Goal: Task Accomplishment & Management: Complete application form

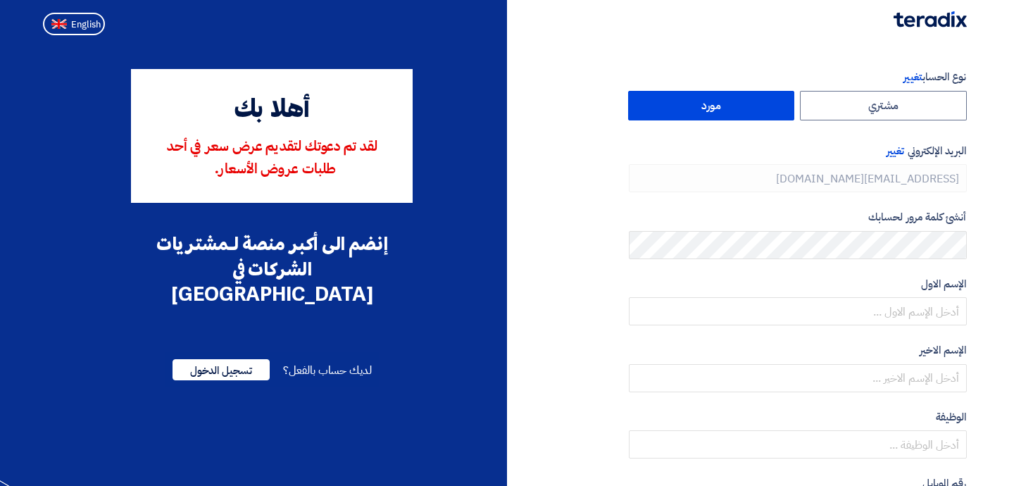
type input "[PHONE_NUMBER]"
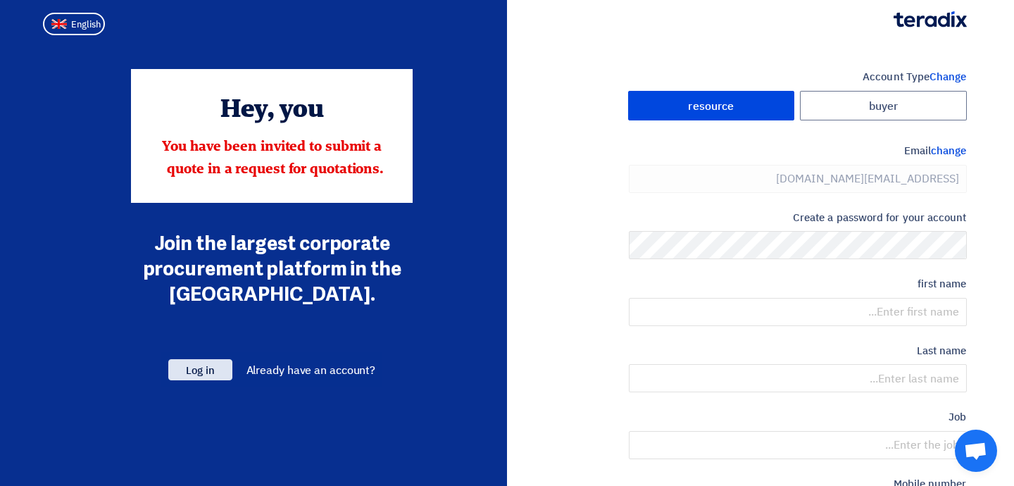
click at [214, 373] on font "Log in" at bounding box center [200, 370] width 28 height 15
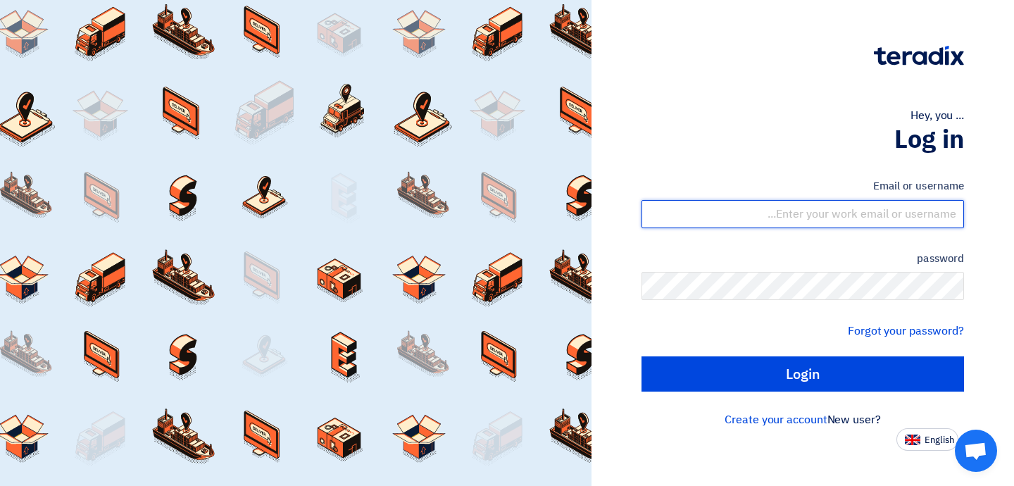
type input "[EMAIL_ADDRESS][DOMAIN_NAME]"
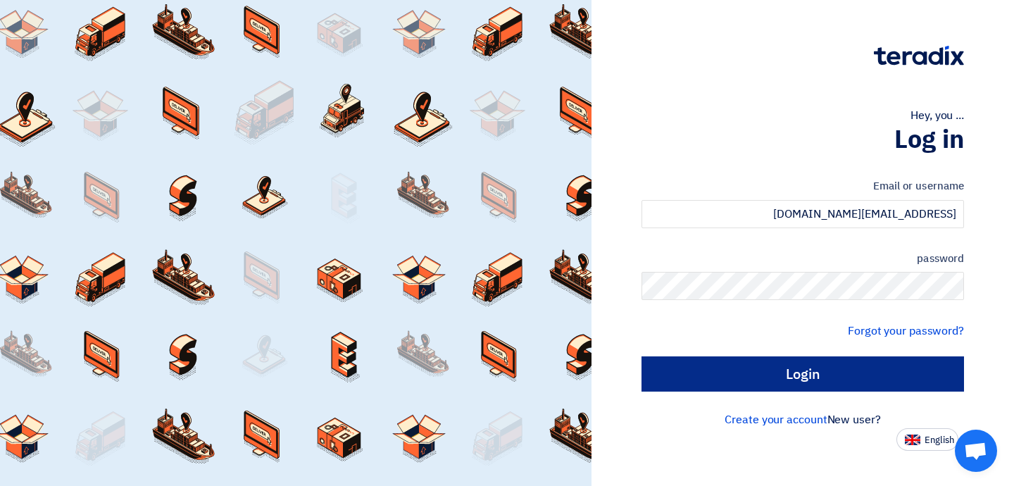
click at [777, 377] on input "Login" at bounding box center [803, 373] width 323 height 35
type input "Sign in"
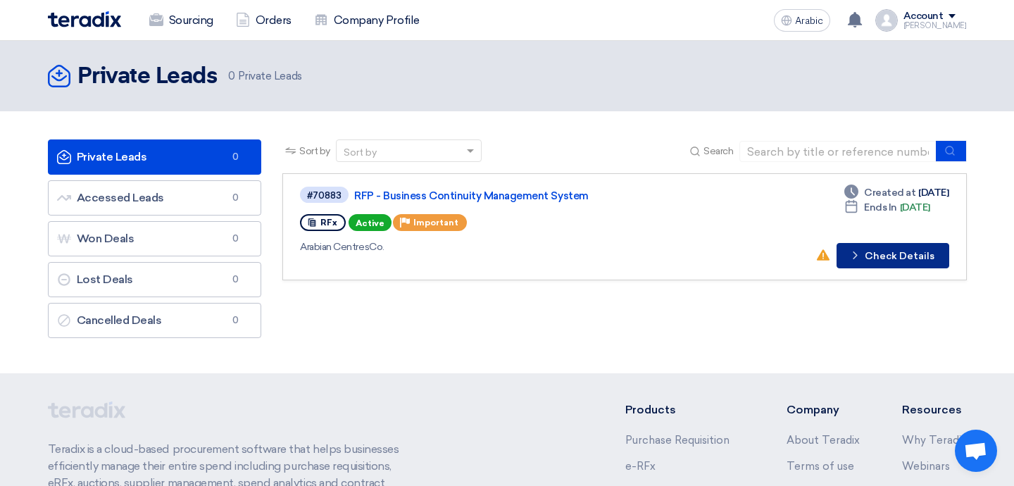
click at [894, 259] on font "Check Details" at bounding box center [900, 256] width 70 height 12
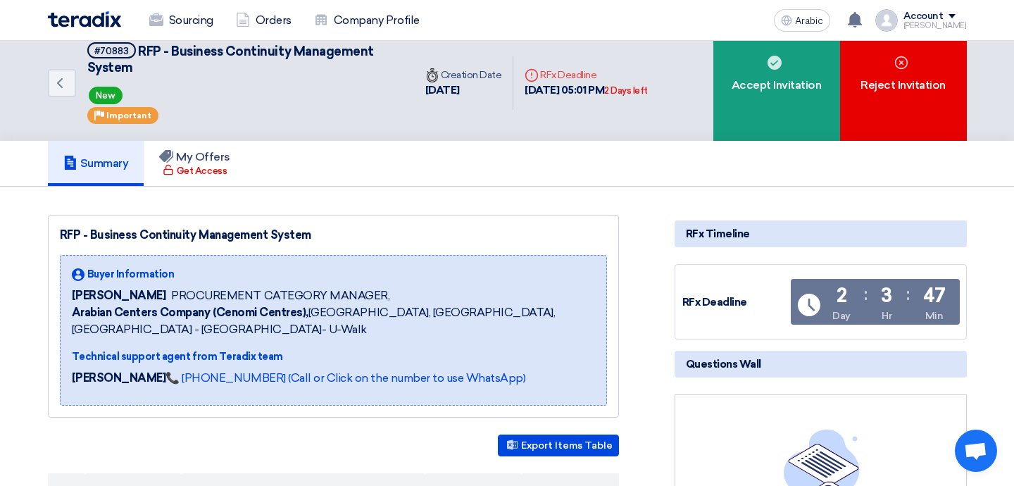
scroll to position [20, 0]
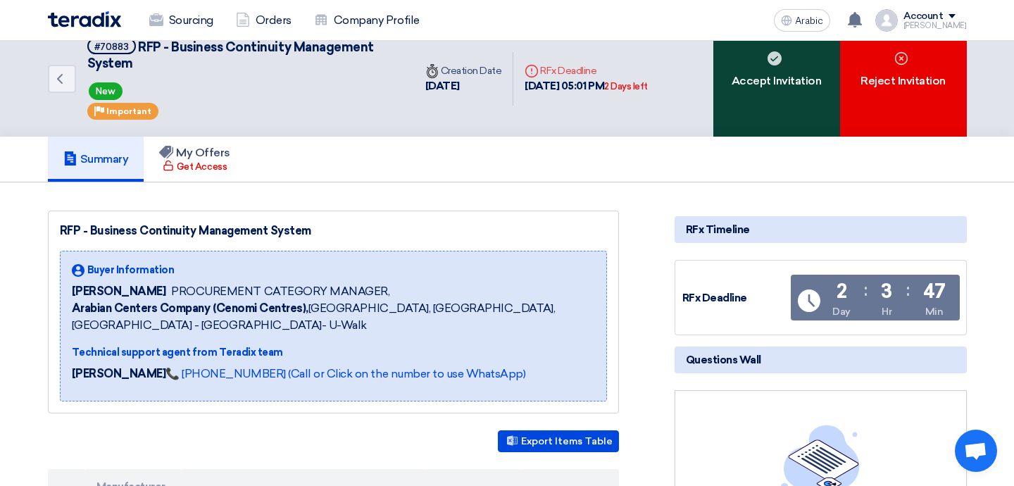
click at [780, 65] on div "Accept Invitation" at bounding box center [776, 79] width 127 height 116
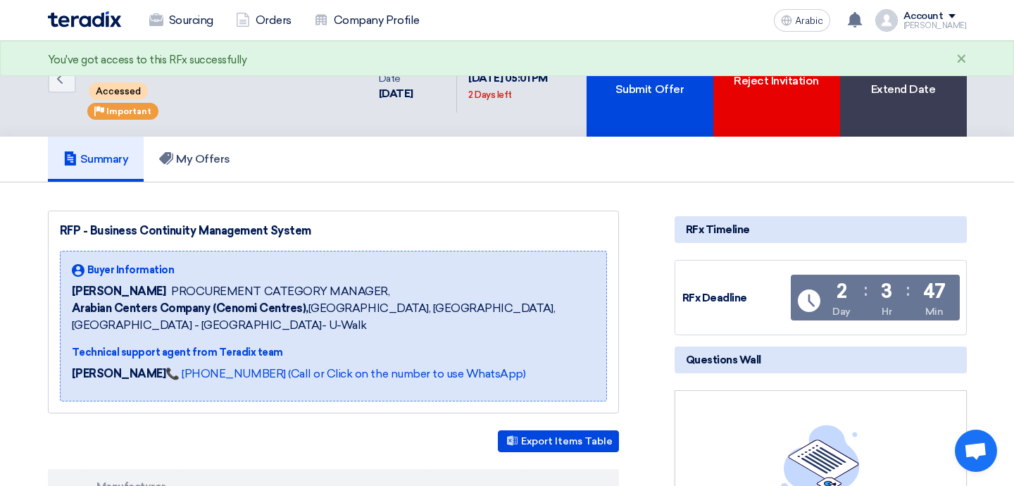
scroll to position [0, 0]
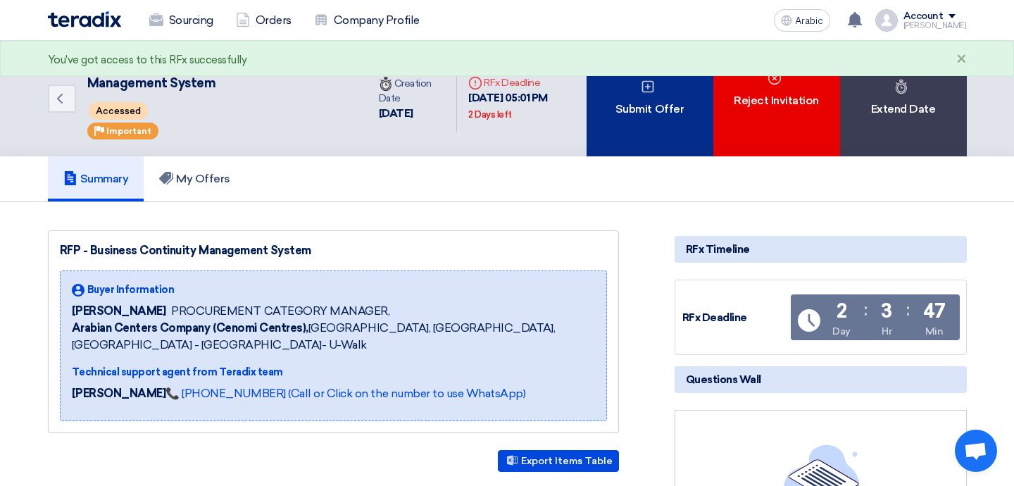
click at [635, 147] on div "Submit Offer" at bounding box center [650, 99] width 127 height 116
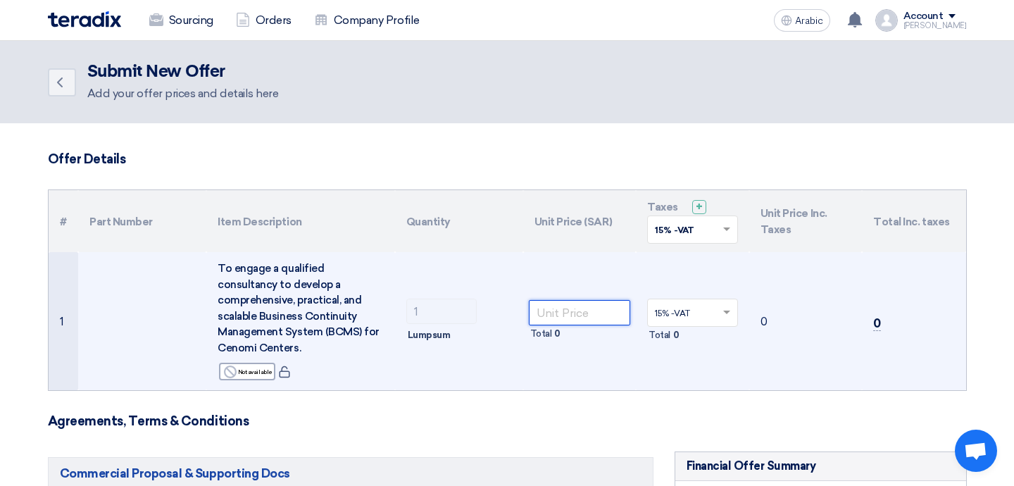
click at [577, 307] on input "number" at bounding box center [580, 312] width 102 height 25
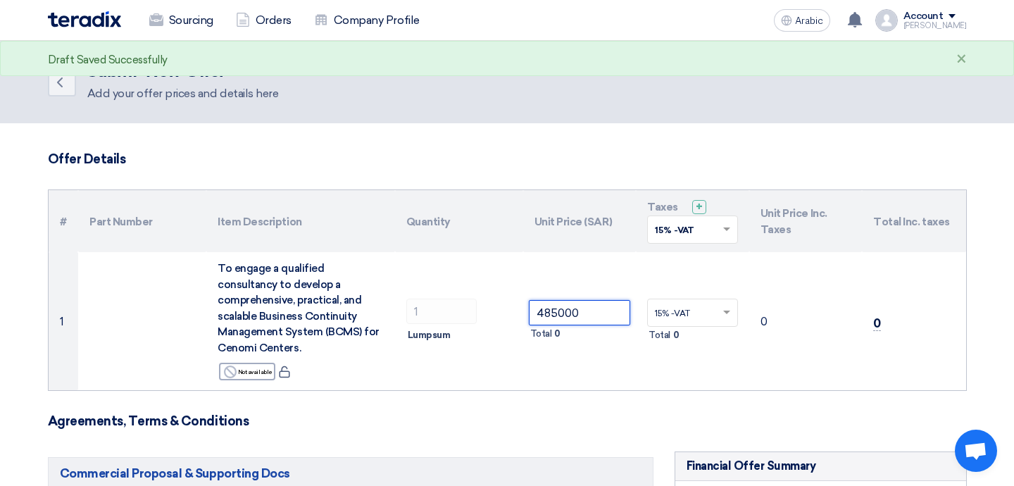
type input "485000"
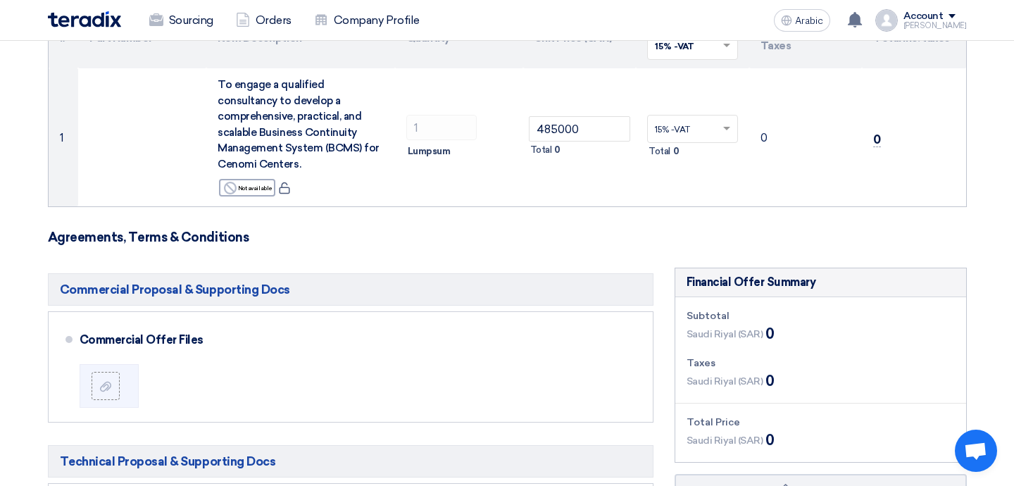
scroll to position [189, 0]
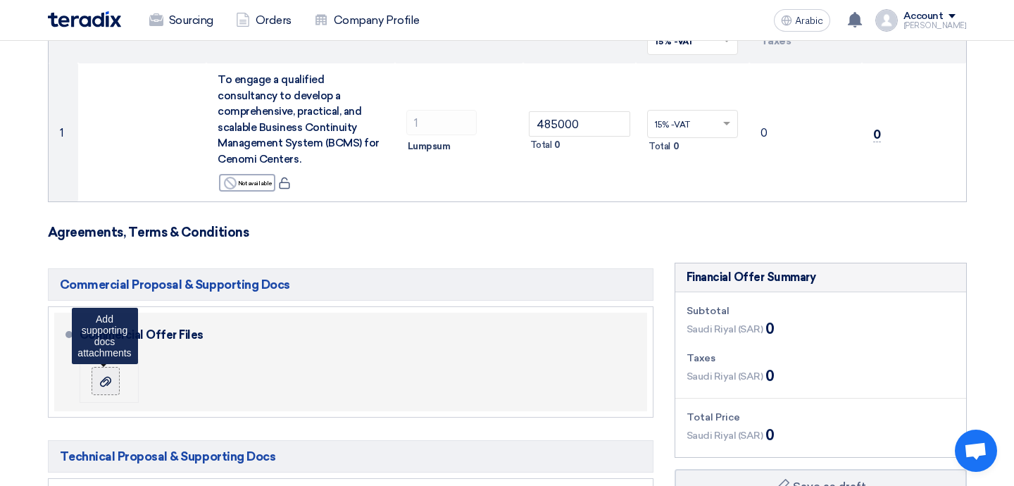
click at [109, 376] on icon at bounding box center [105, 381] width 11 height 11
click at [0, 0] on input "file" at bounding box center [0, 0] width 0 height 0
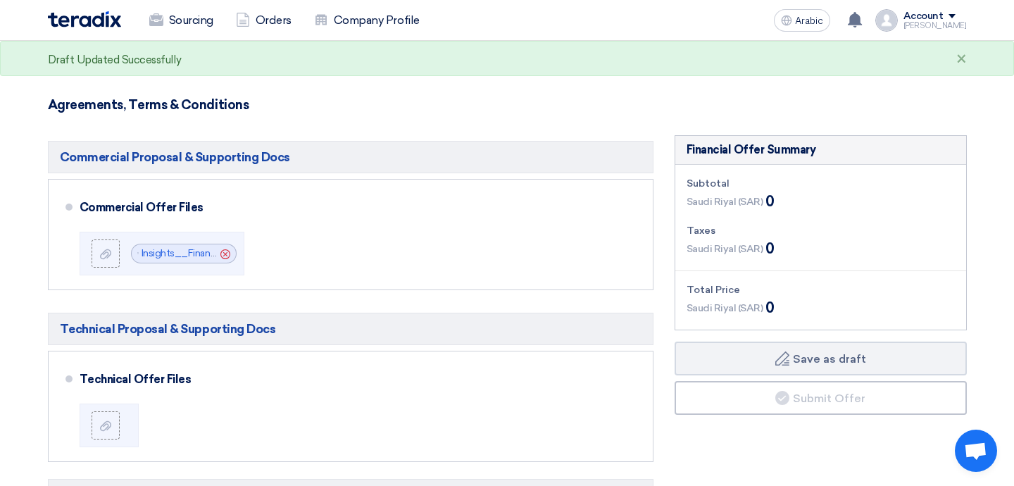
scroll to position [318, 0]
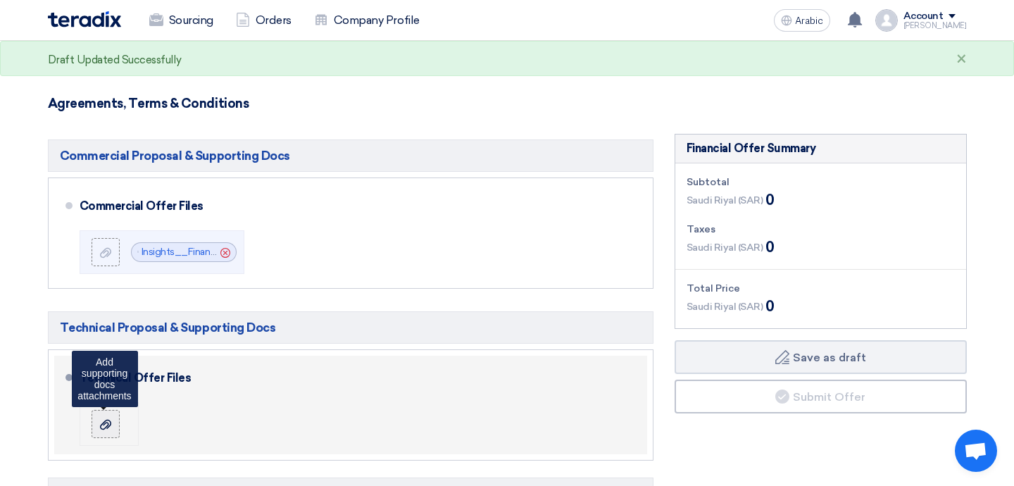
click at [109, 420] on use at bounding box center [105, 425] width 11 height 10
click at [0, 0] on input "file" at bounding box center [0, 0] width 0 height 0
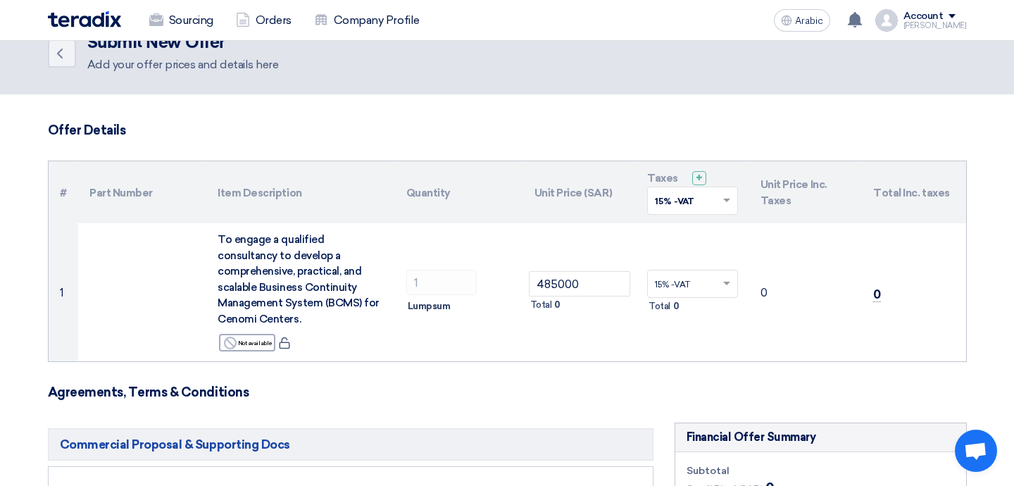
scroll to position [0, 0]
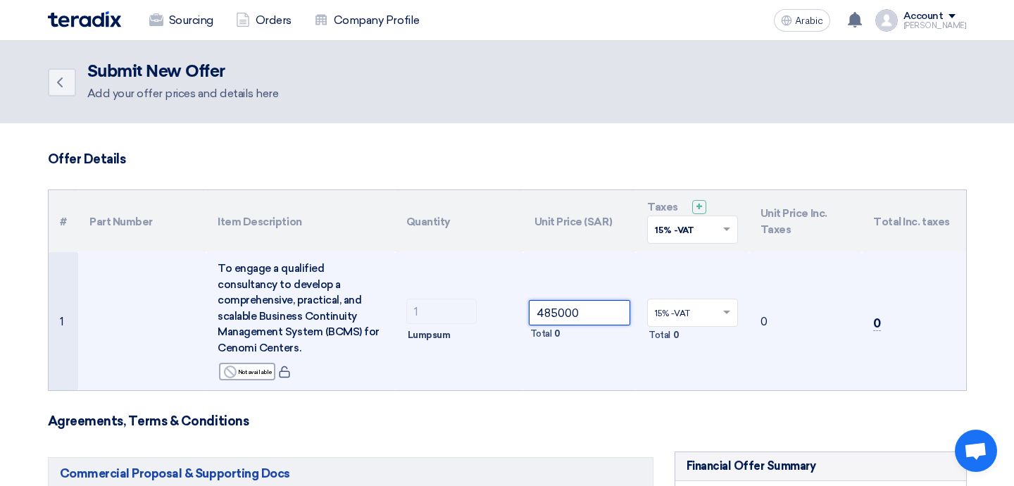
click at [582, 304] on input "485000" at bounding box center [580, 312] width 102 height 25
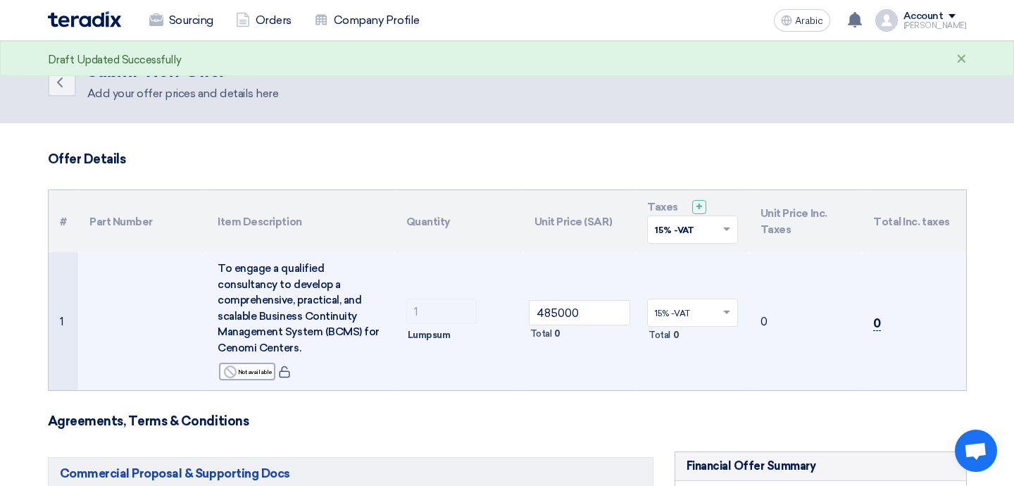
click at [878, 316] on font "0" at bounding box center [877, 323] width 8 height 14
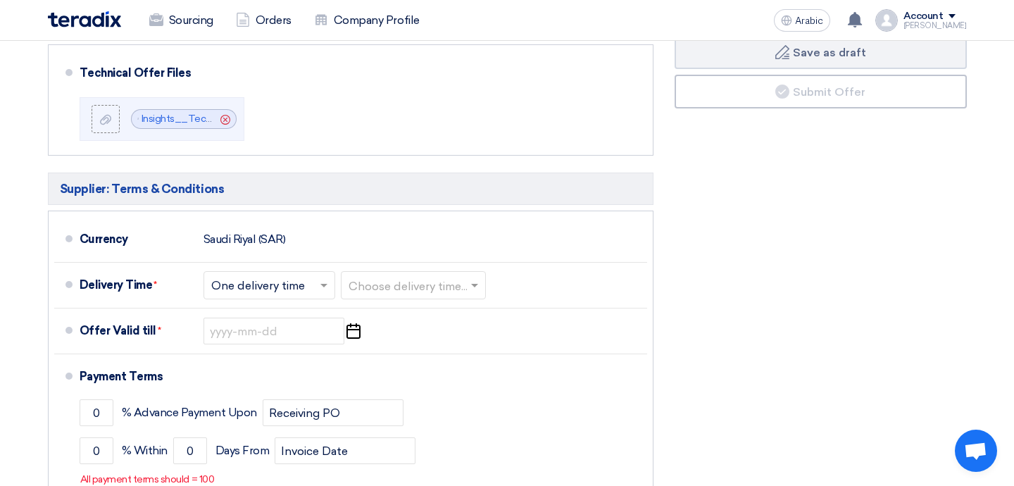
scroll to position [623, 0]
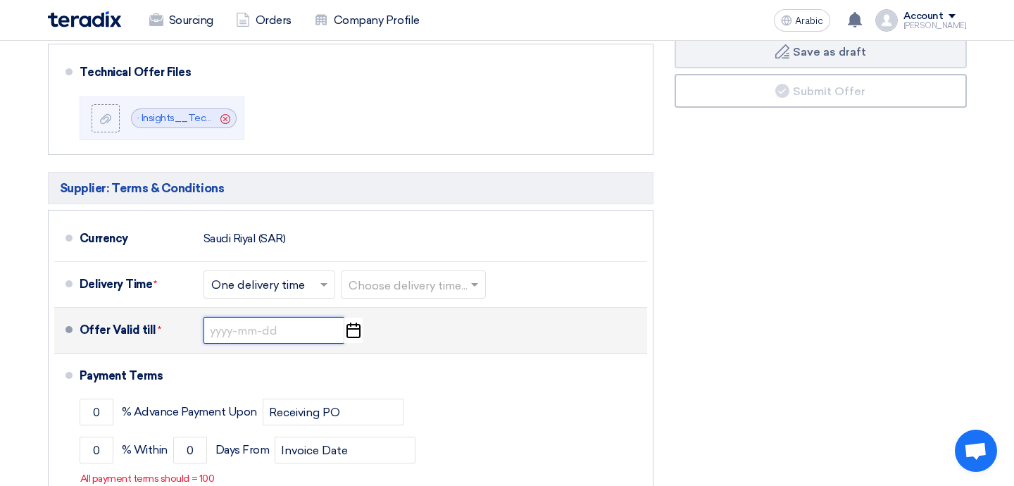
click at [294, 317] on input at bounding box center [274, 330] width 141 height 27
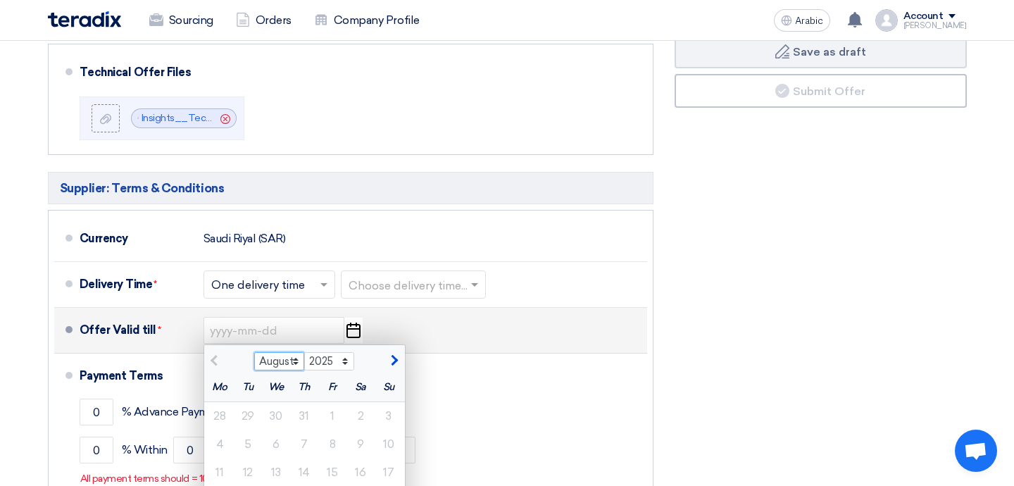
click at [297, 352] on select "August Sep Oct Nov Dec" at bounding box center [279, 361] width 50 height 18
select select "9"
click at [254, 352] on select "August Sep Oct Nov Dec" at bounding box center [279, 361] width 50 height 18
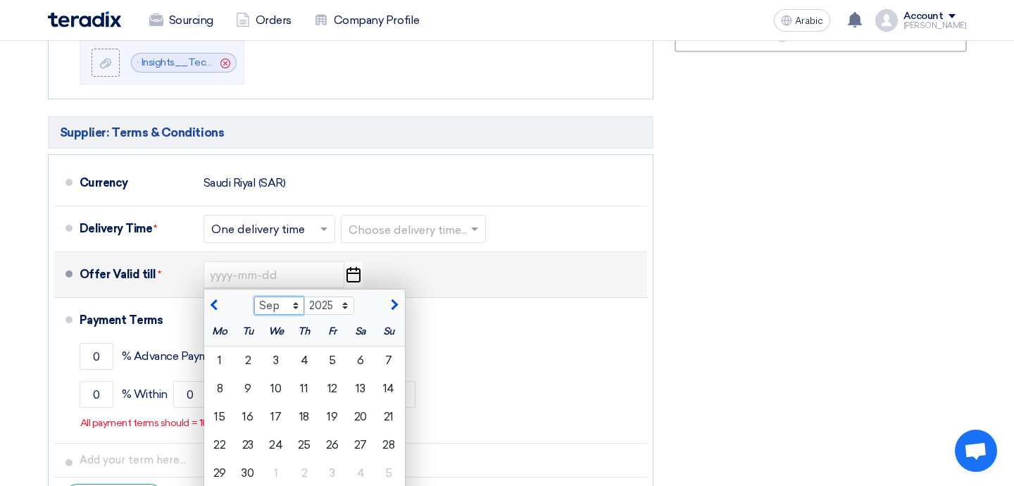
scroll to position [680, 0]
click at [312, 407] on div "18" at bounding box center [304, 415] width 28 height 28
type input "[DATE]"
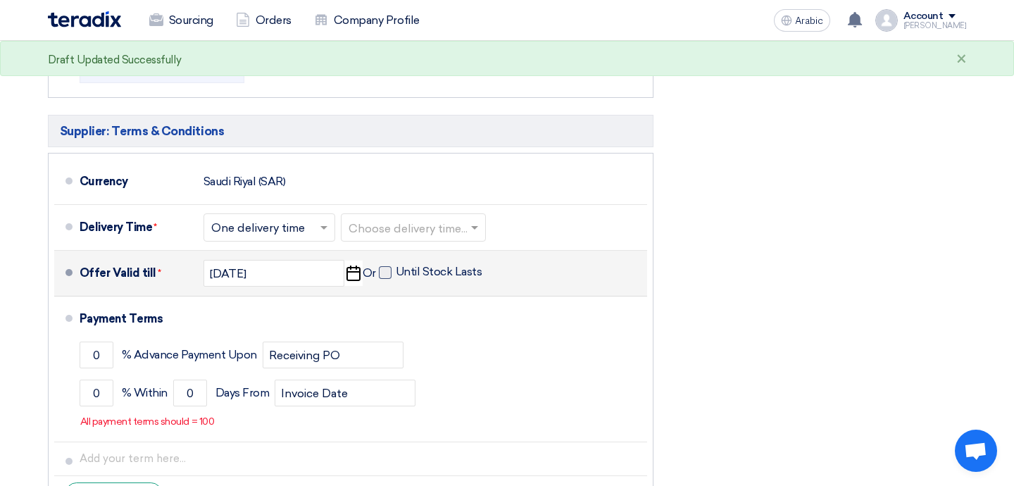
click at [384, 266] on span at bounding box center [385, 272] width 13 height 13
click at [396, 265] on input "Until Stock Lasts" at bounding box center [440, 278] width 89 height 27
checkbox input "true"
click at [290, 261] on input "[DATE]" at bounding box center [274, 273] width 141 height 27
select select "9"
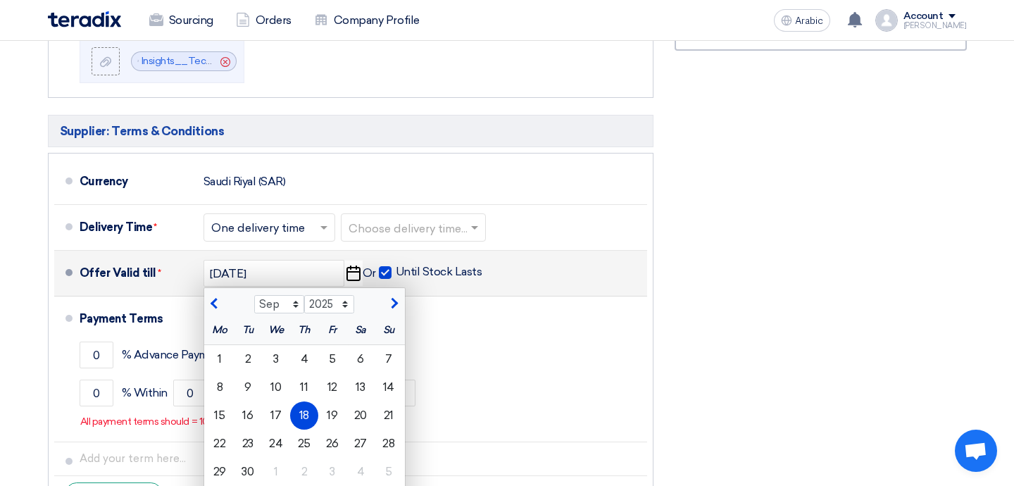
click at [388, 266] on span at bounding box center [385, 272] width 13 height 13
click at [396, 265] on input "Until Stock Lasts" at bounding box center [440, 278] width 89 height 27
checkbox input "false"
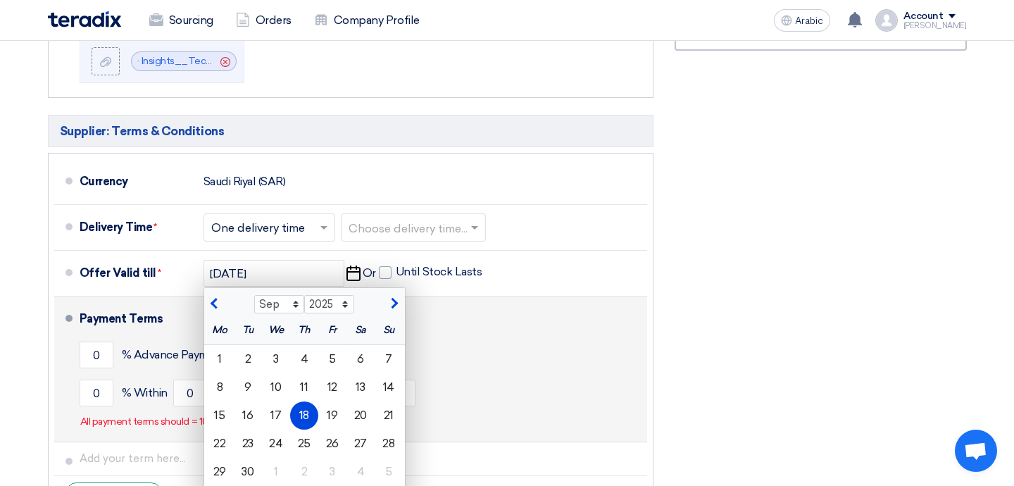
click at [444, 309] on div "Payment Terms" at bounding box center [355, 319] width 551 height 34
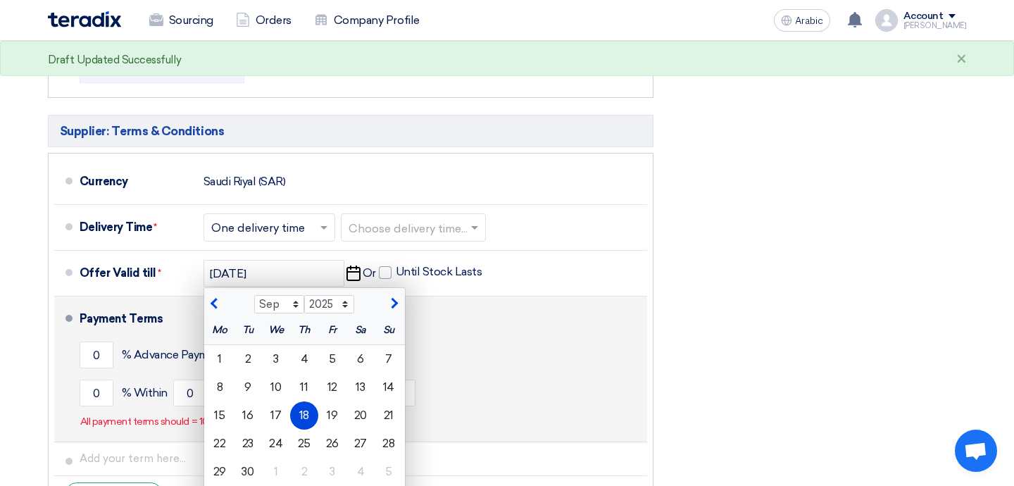
click at [444, 309] on div "Payment Terms" at bounding box center [355, 319] width 551 height 34
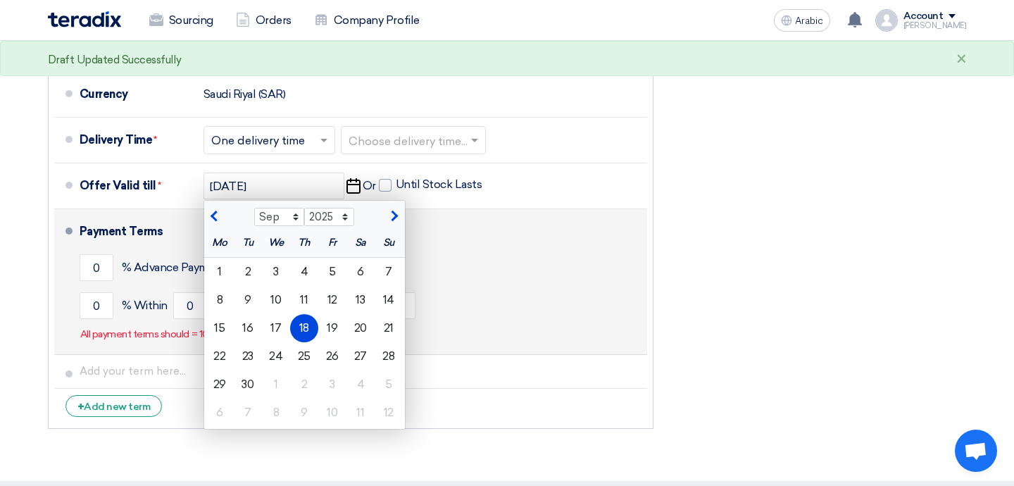
scroll to position [769, 0]
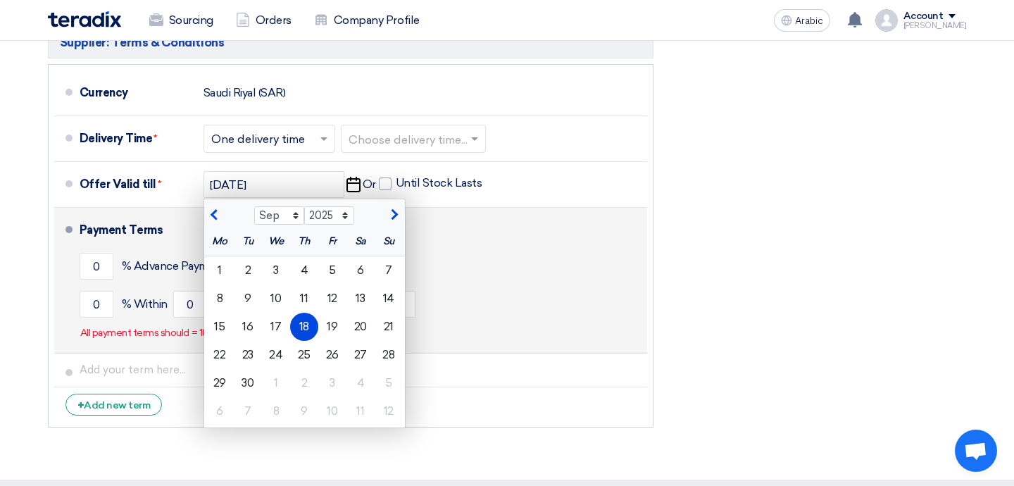
click at [198, 216] on div "Payment Terms" at bounding box center [355, 230] width 551 height 34
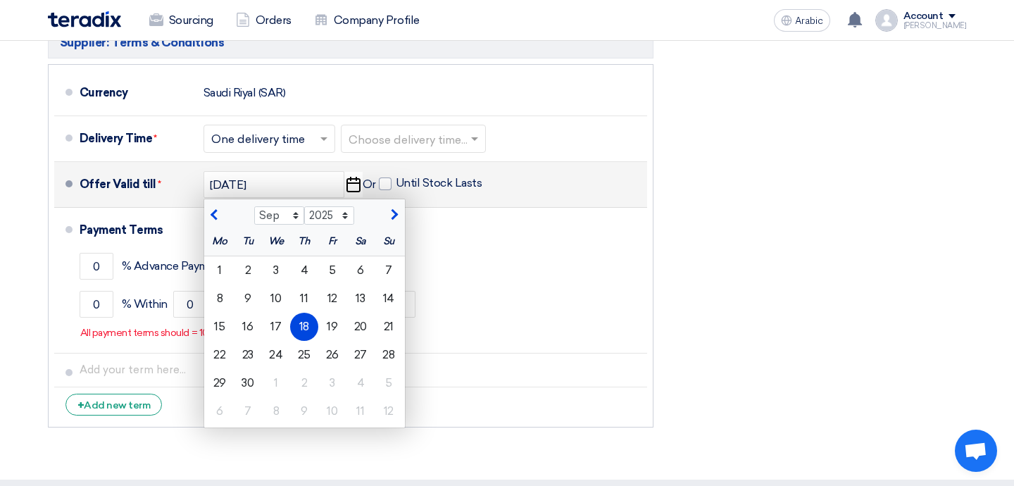
click at [218, 206] on button "button" at bounding box center [215, 213] width 23 height 14
select select "8"
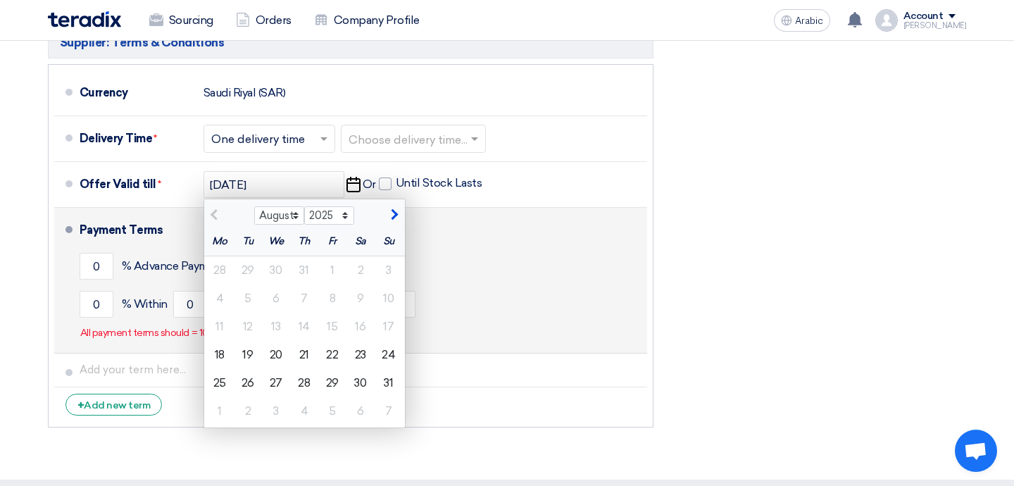
click at [194, 213] on div "Payment Terms" at bounding box center [355, 230] width 551 height 34
click at [103, 253] on input "0" at bounding box center [97, 266] width 34 height 27
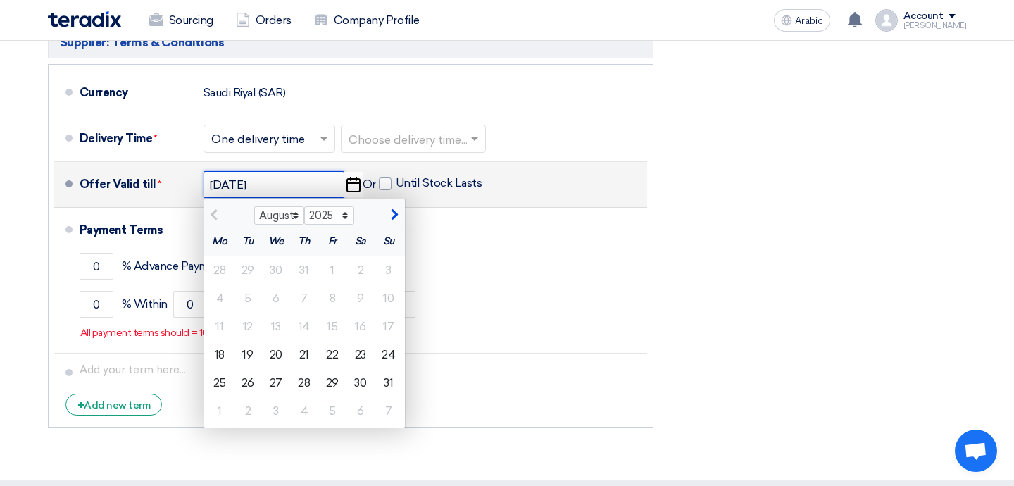
click at [293, 183] on input "[DATE]" at bounding box center [274, 184] width 141 height 27
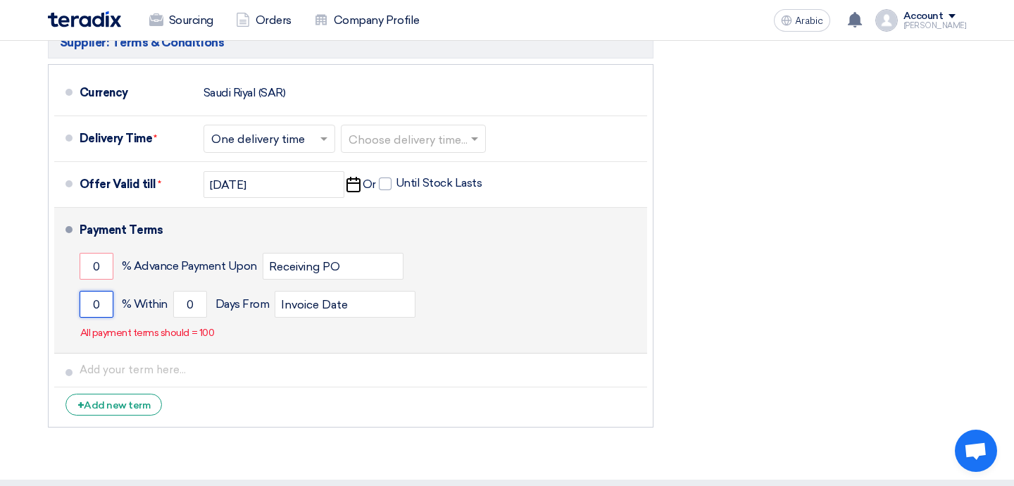
click at [102, 292] on input "0" at bounding box center [97, 304] width 34 height 27
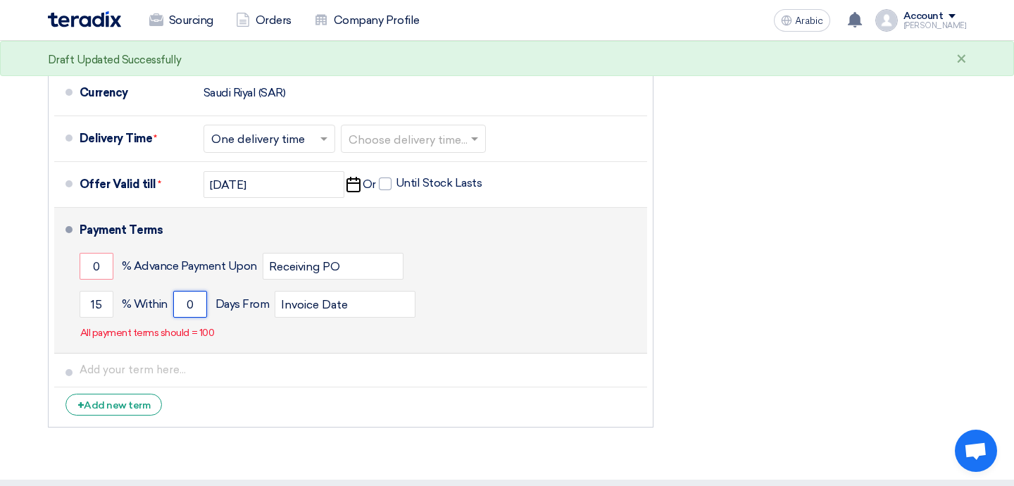
click at [191, 291] on input "0" at bounding box center [190, 304] width 34 height 27
click at [109, 294] on input "15" at bounding box center [97, 304] width 34 height 27
click at [195, 291] on input "0" at bounding box center [190, 304] width 34 height 27
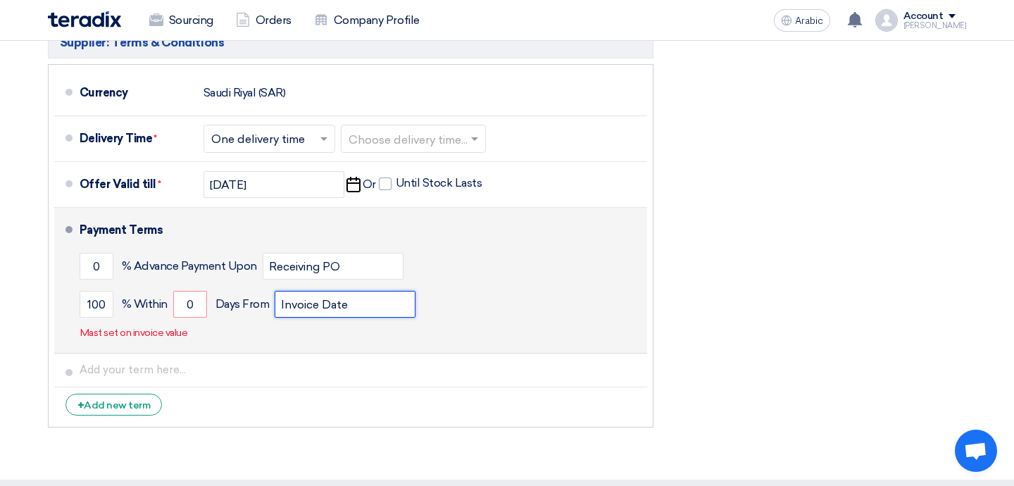
click at [349, 291] on input "Invoice Date" at bounding box center [345, 304] width 141 height 27
click at [323, 320] on div "Payment Terms 0 % Advance Payment Upon Receiving PO 100 % Within 0 Invoice Date" at bounding box center [361, 280] width 562 height 134
click at [100, 291] on input "100" at bounding box center [97, 304] width 34 height 27
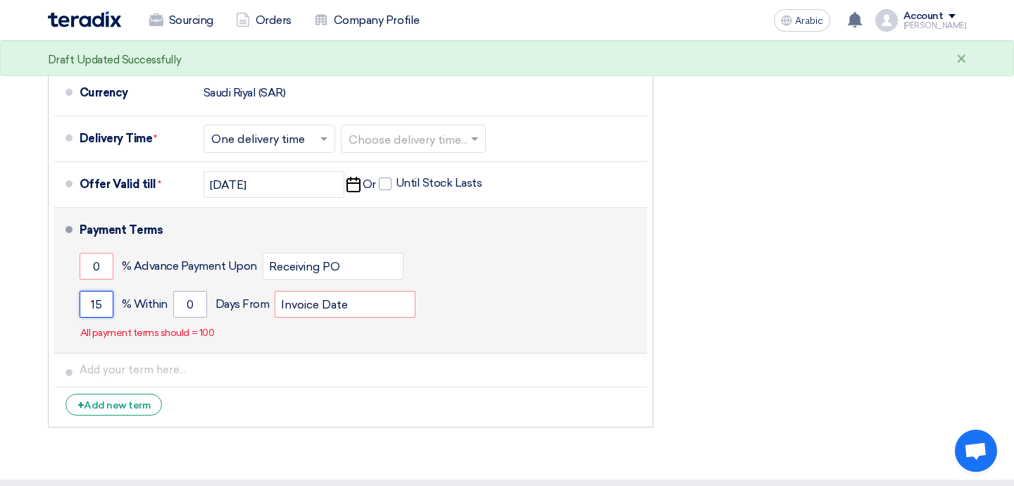
type input "15"
click at [199, 292] on input "0" at bounding box center [190, 304] width 34 height 27
type input "7"
click at [347, 293] on input "Invoice Date" at bounding box center [345, 304] width 141 height 27
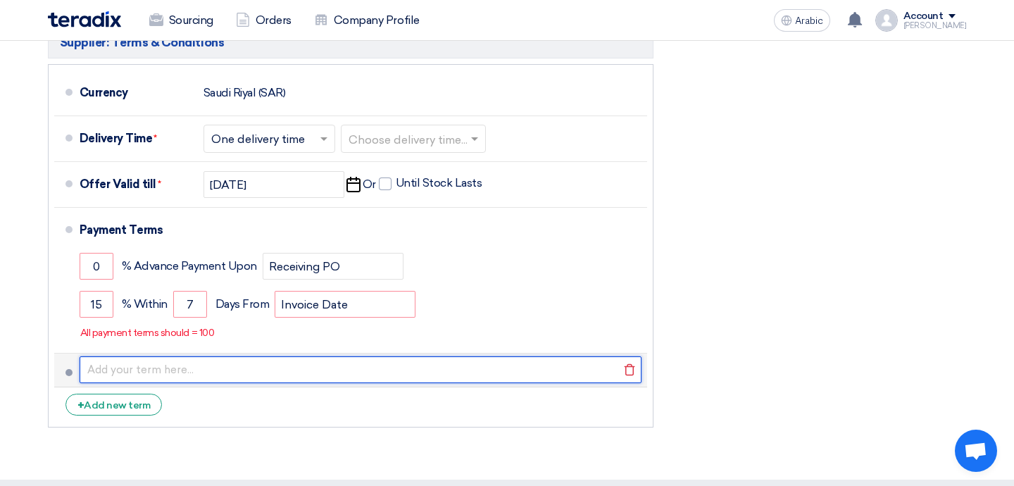
click at [102, 356] on input "text" at bounding box center [361, 369] width 562 height 27
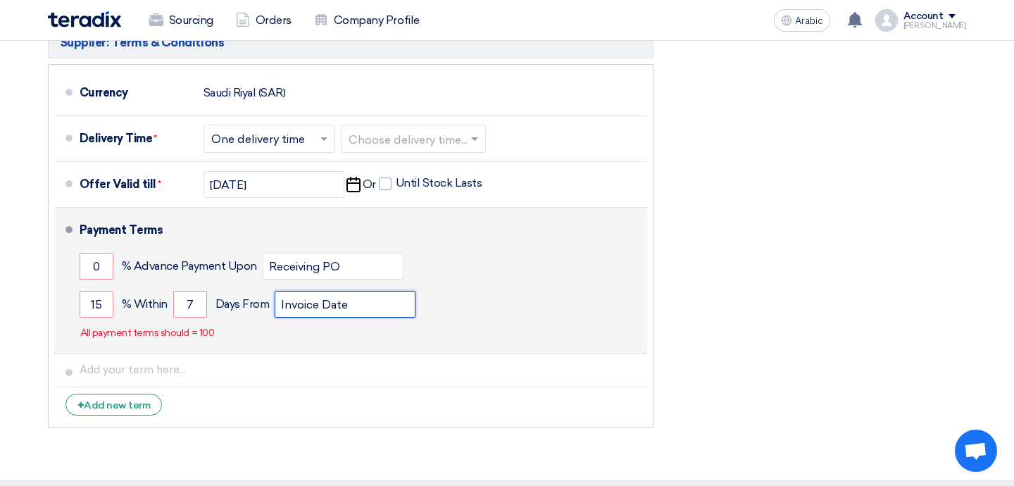
drag, startPoint x: 350, startPoint y: 291, endPoint x: 277, endPoint y: 289, distance: 72.6
click at [277, 291] on input "Invoice Date" at bounding box center [345, 304] width 141 height 27
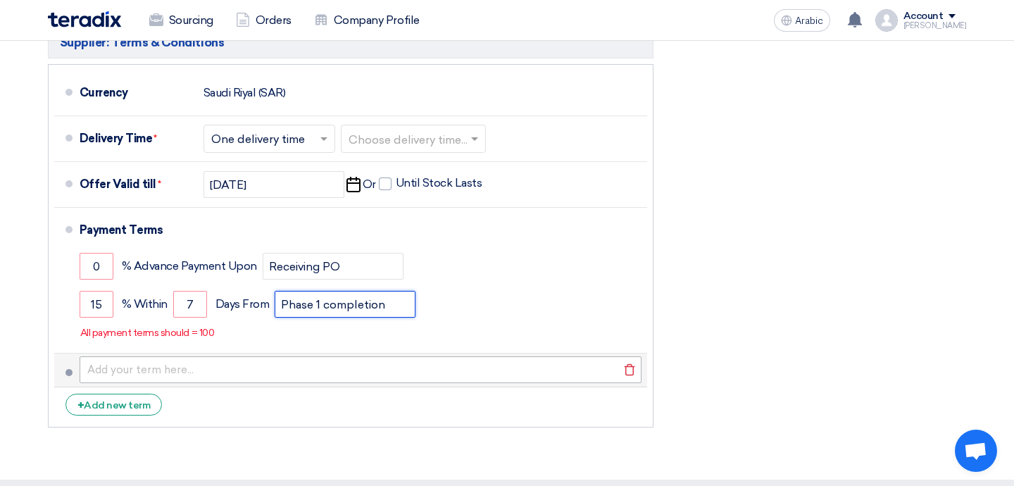
type input "Phase 1 completion"
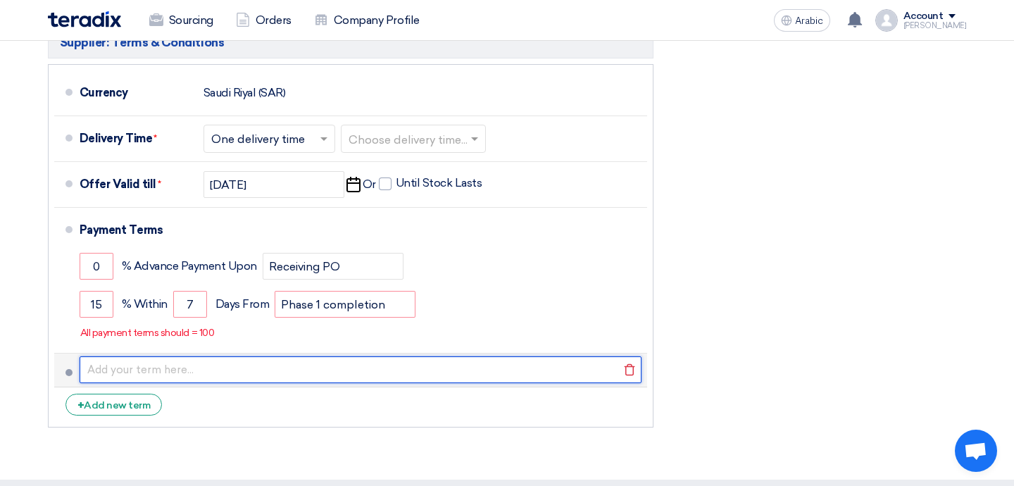
click at [173, 358] on input "text" at bounding box center [361, 369] width 562 height 27
paste input "Phase 2: 25% ➢ Phase 3: 20% ➢ Phase 4: 20% ➢ Phase 5: 20%"
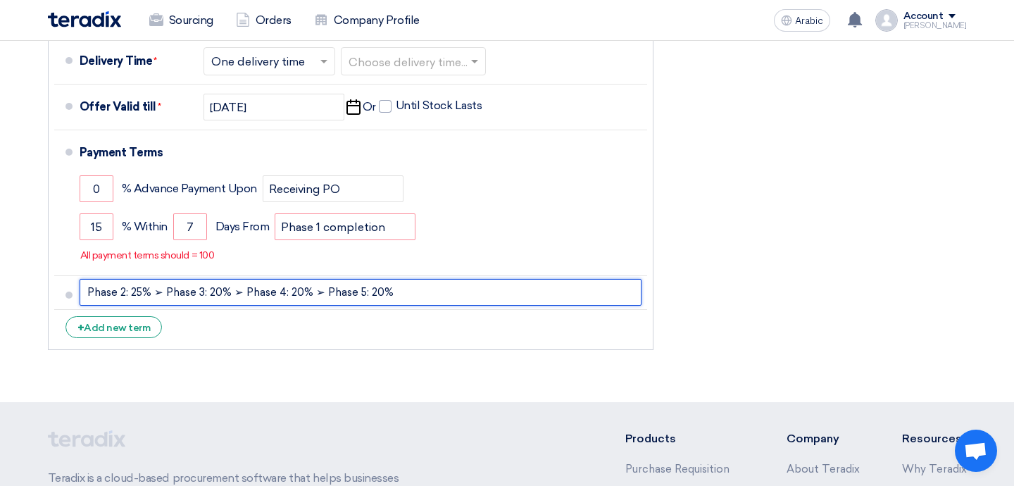
scroll to position [811, 0]
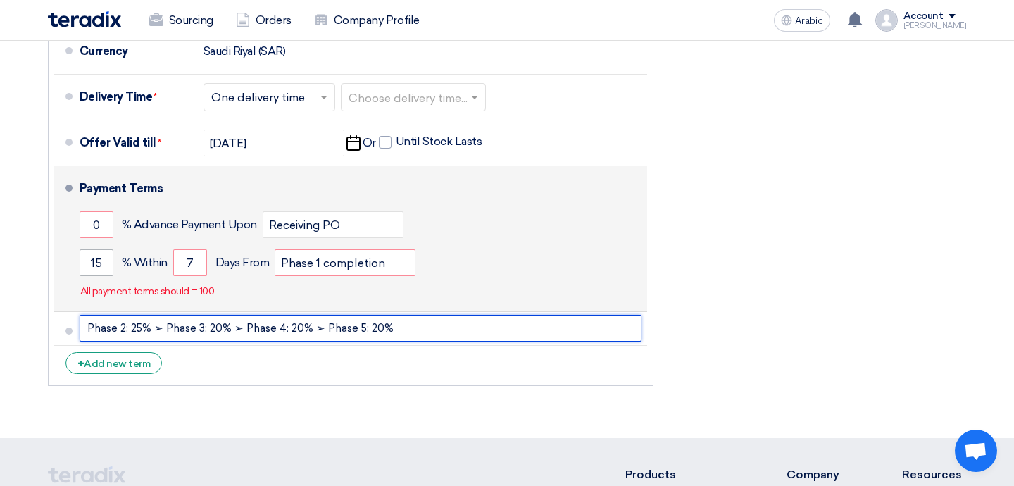
type input "Phase 2: 25% ➢ Phase 3: 20% ➢ Phase 4: 20% ➢ Phase 5: 20%"
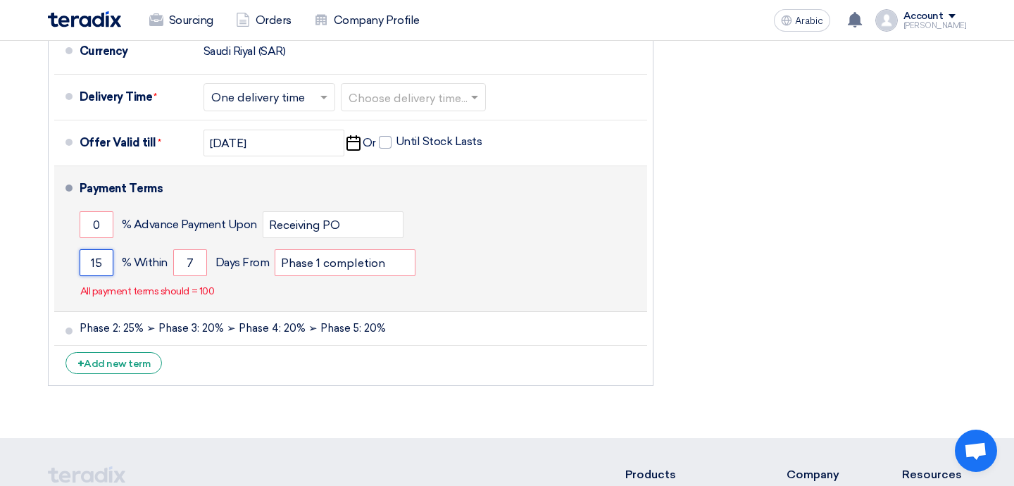
click at [103, 249] on input "15" at bounding box center [97, 262] width 34 height 27
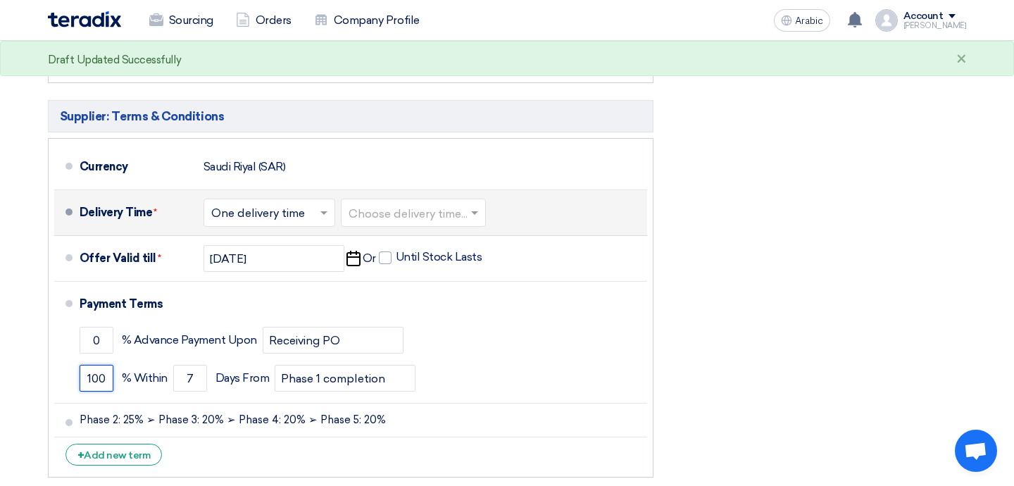
scroll to position [696, 0]
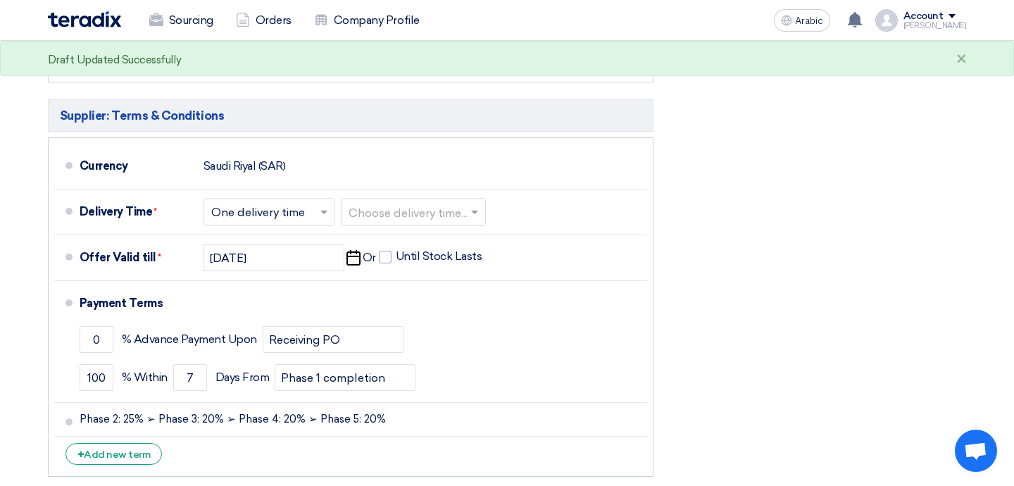
click at [753, 315] on div "Financial Offer Summary Subtotal [GEOGRAPHIC_DATA] (SAR) 0 Taxes [GEOGRAPHIC_DA…" at bounding box center [820, 120] width 313 height 728
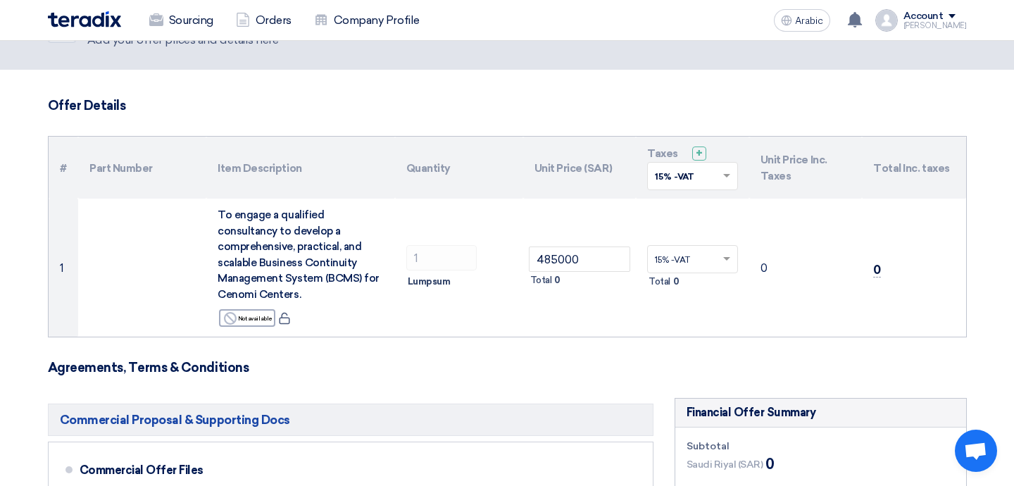
scroll to position [0, 0]
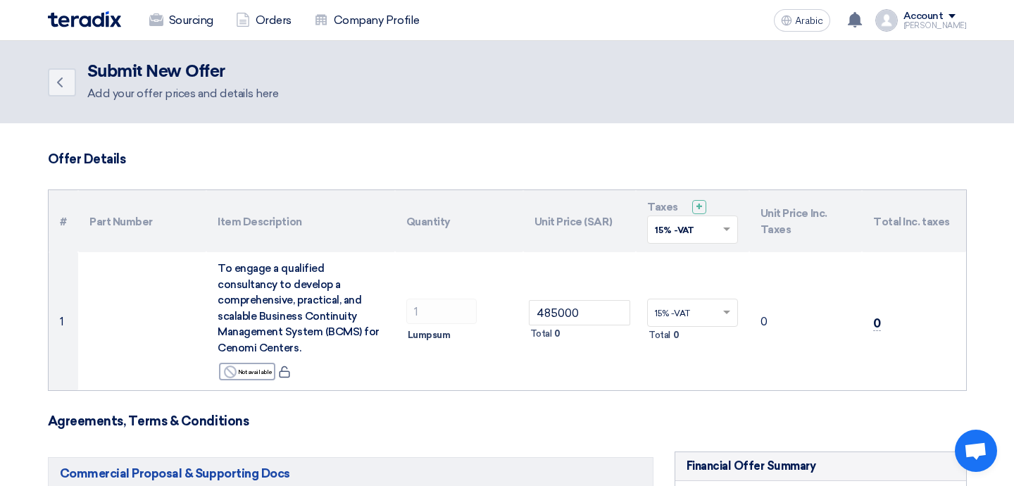
click at [550, 413] on h3 "Agreements, Terms & Conditions" at bounding box center [507, 420] width 919 height 15
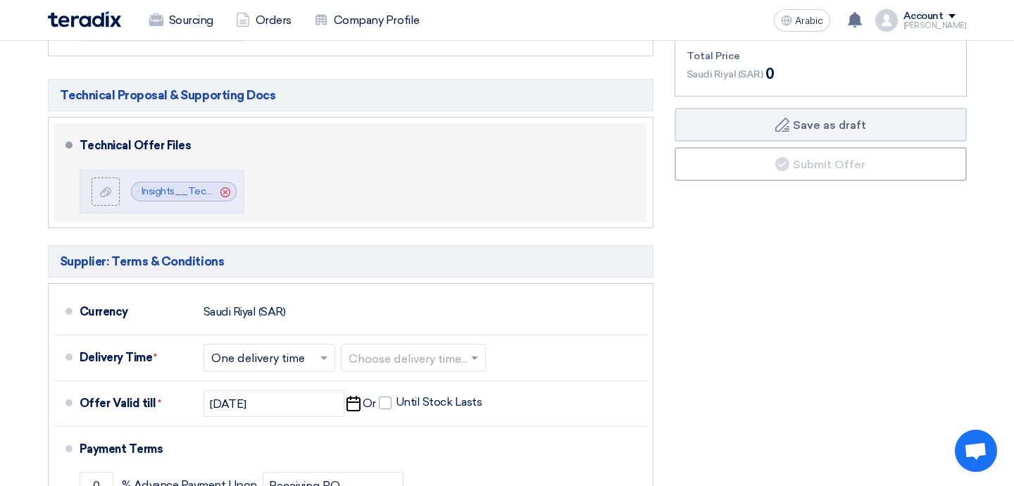
scroll to position [597, 0]
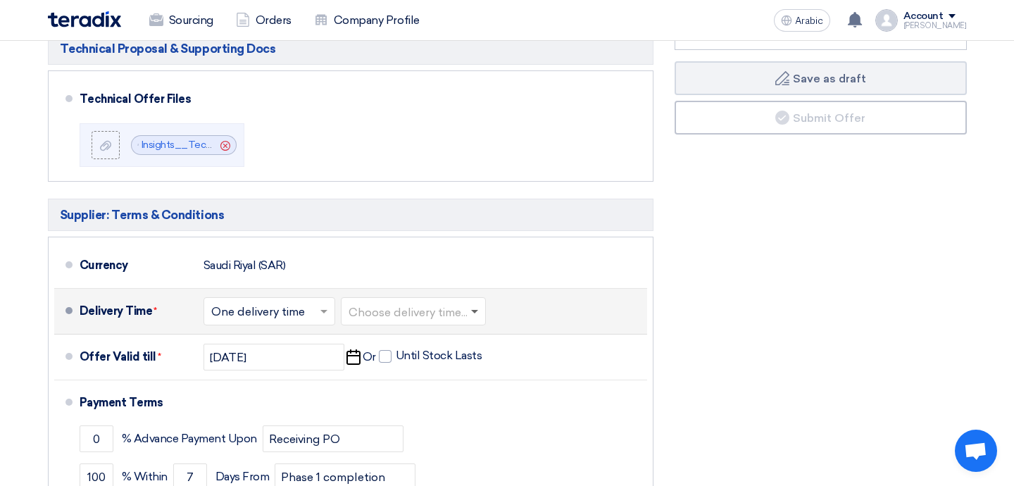
click at [478, 310] on span at bounding box center [474, 312] width 7 height 5
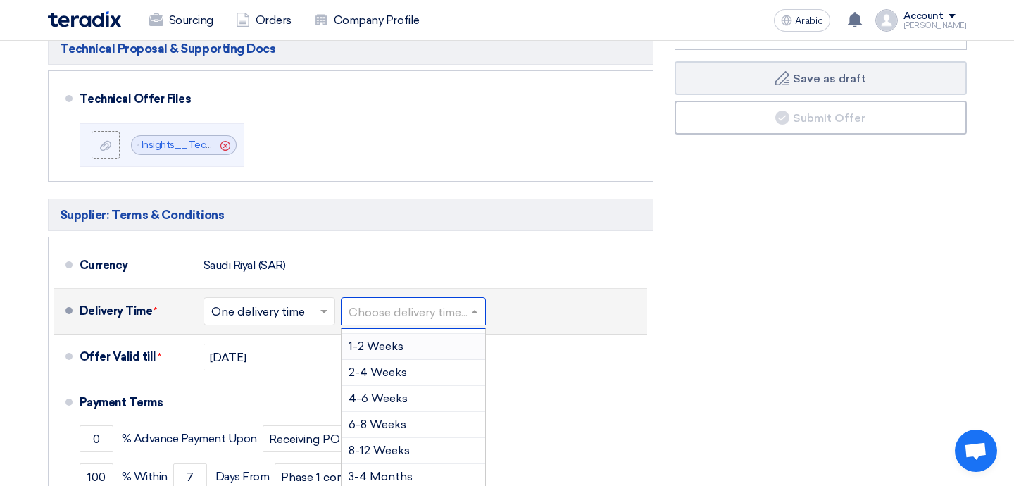
scroll to position [53, 0]
click at [409, 438] on font "8-12 Weeks" at bounding box center [379, 444] width 61 height 13
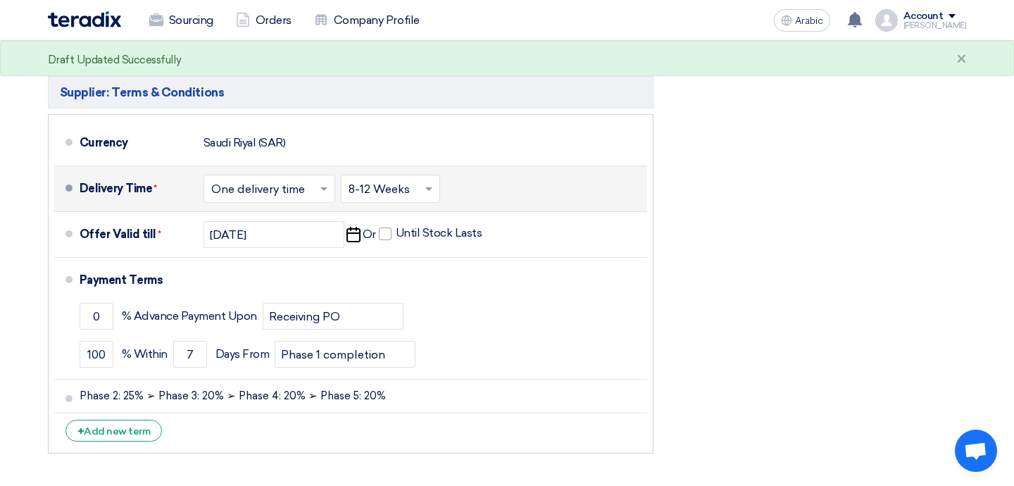
scroll to position [728, 0]
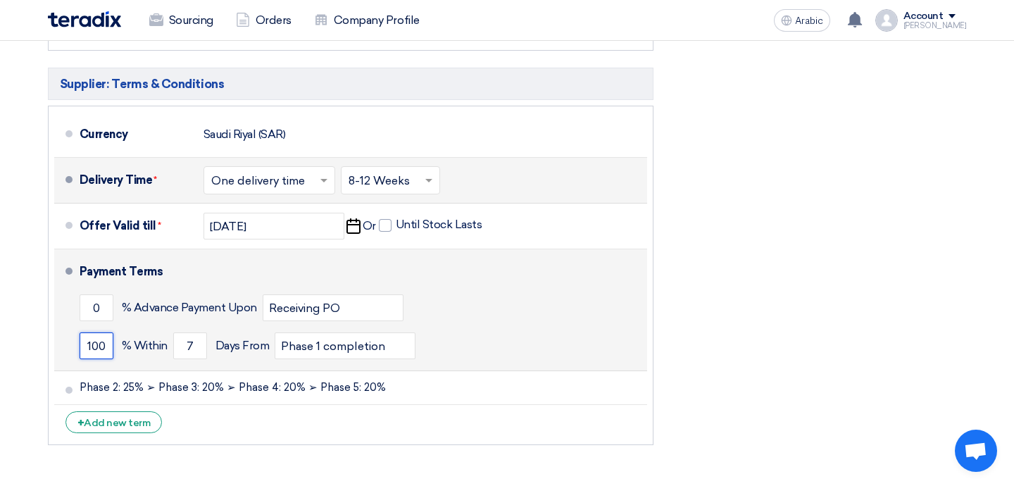
click at [107, 334] on input "100" at bounding box center [97, 345] width 34 height 27
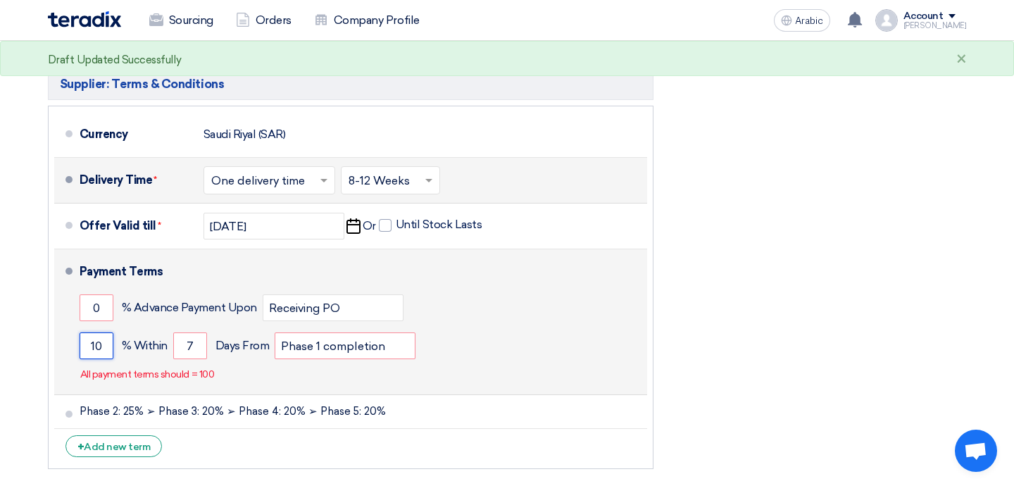
type input "100"
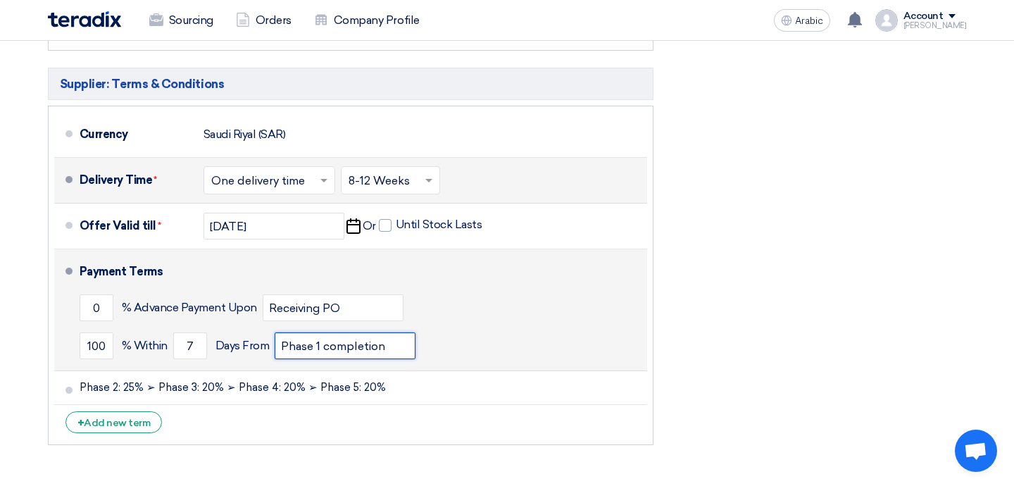
click at [397, 332] on input "Phase 1 completion" at bounding box center [345, 345] width 141 height 27
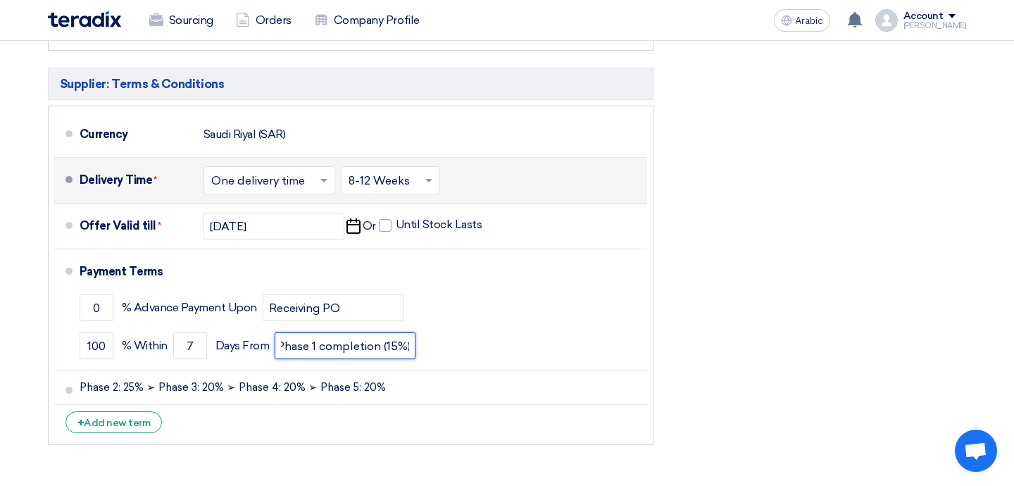
type input "Phase 1 completion (15%)"
click at [706, 370] on div "Financial Offer Summary Subtotal [GEOGRAPHIC_DATA] (SAR) 0 Taxes [GEOGRAPHIC_DA…" at bounding box center [820, 88] width 313 height 728
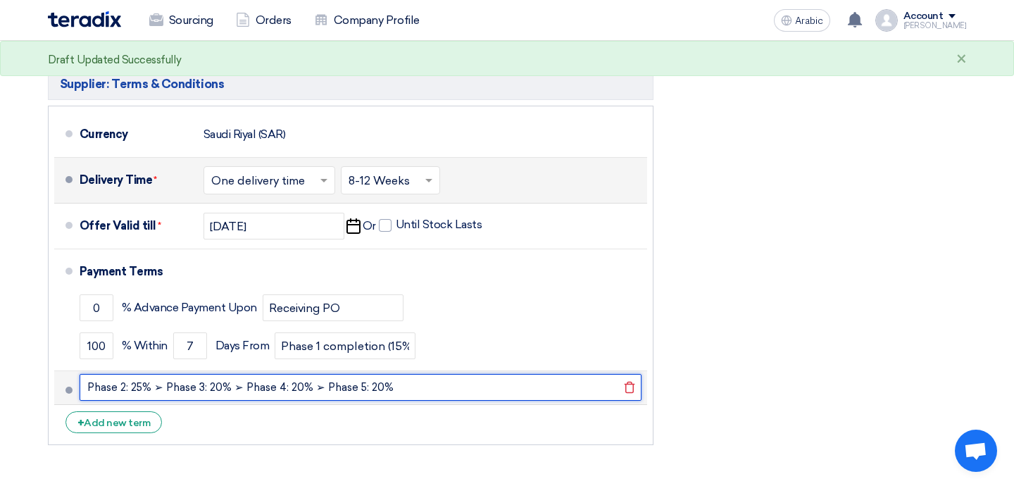
click at [497, 374] on input "Phase 2: 25% ➢ Phase 3: 20% ➢ Phase 4: 20% ➢ Phase 5: 20%" at bounding box center [361, 387] width 562 height 27
type input "Phase 2: 25% ➢ Phase 3: 20% ➢ Phase 4: 20% ➢ Phase 5: 20%. Details in Technical…"
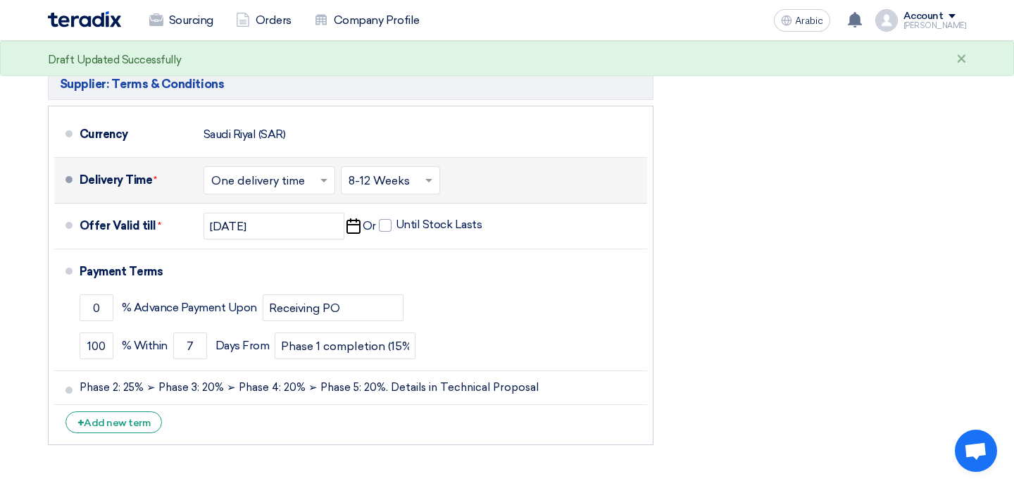
click at [806, 285] on div "Financial Offer Summary Subtotal [GEOGRAPHIC_DATA] (SAR) 0 Taxes [GEOGRAPHIC_DA…" at bounding box center [820, 88] width 313 height 728
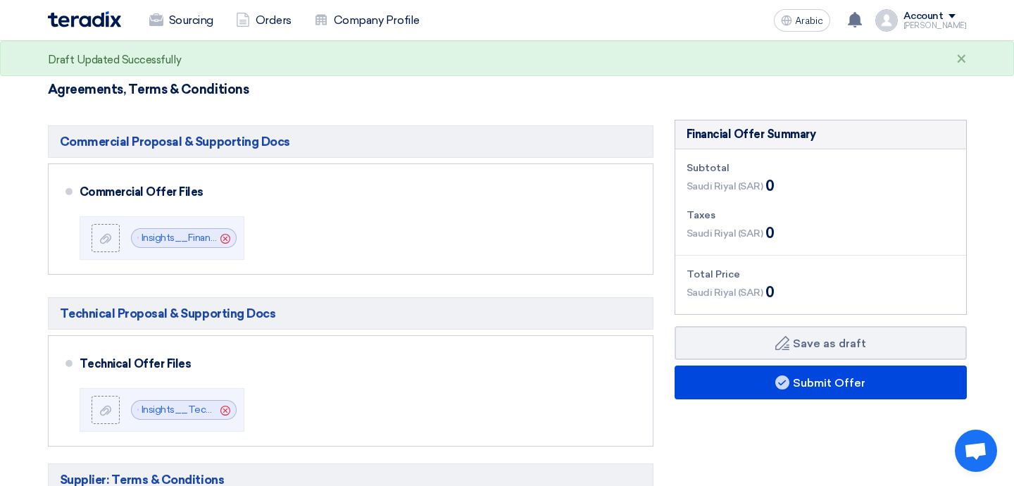
scroll to position [304, 0]
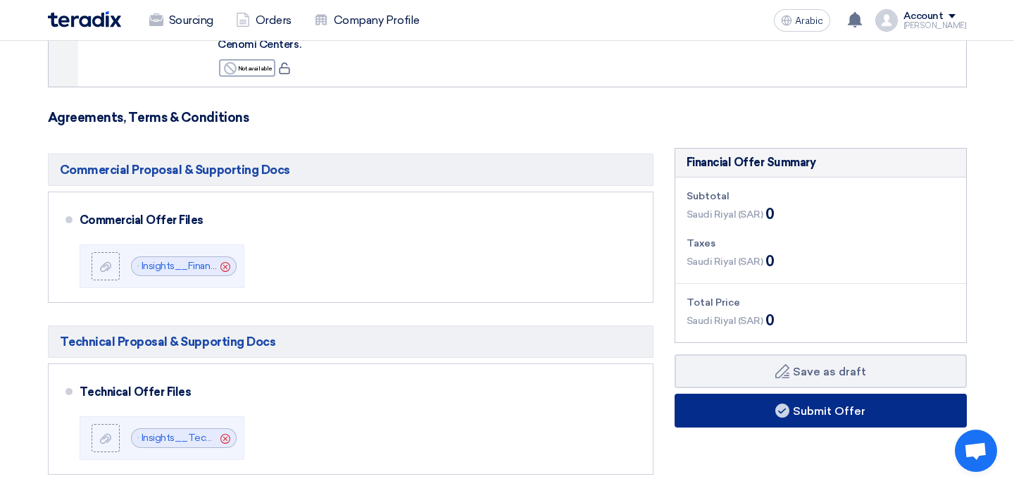
click at [834, 404] on font "Submit Offer" at bounding box center [829, 410] width 73 height 13
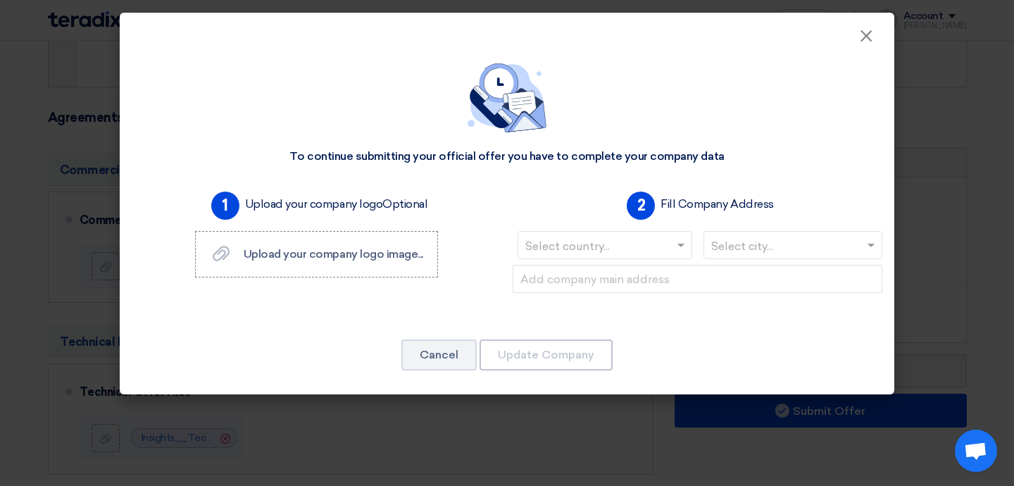
click at [601, 252] on input "text" at bounding box center [597, 246] width 145 height 23
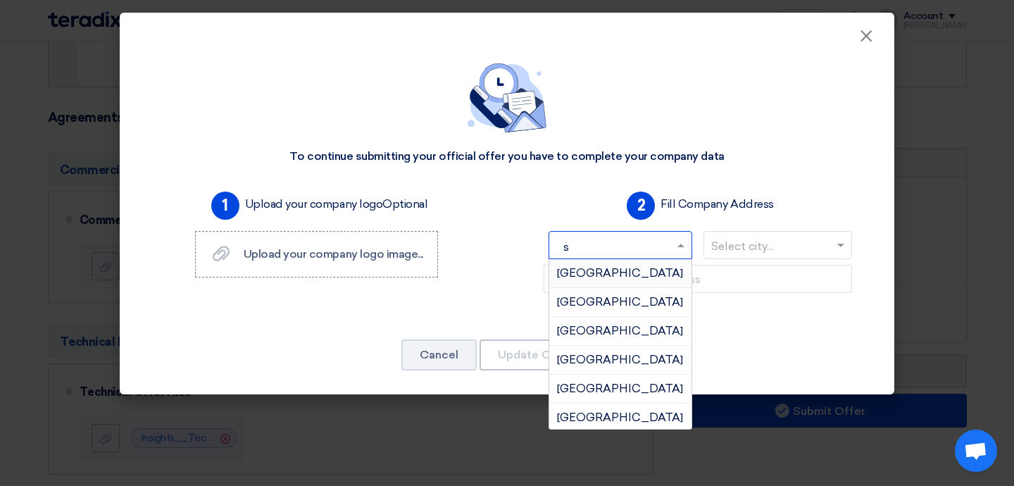
type input "sa"
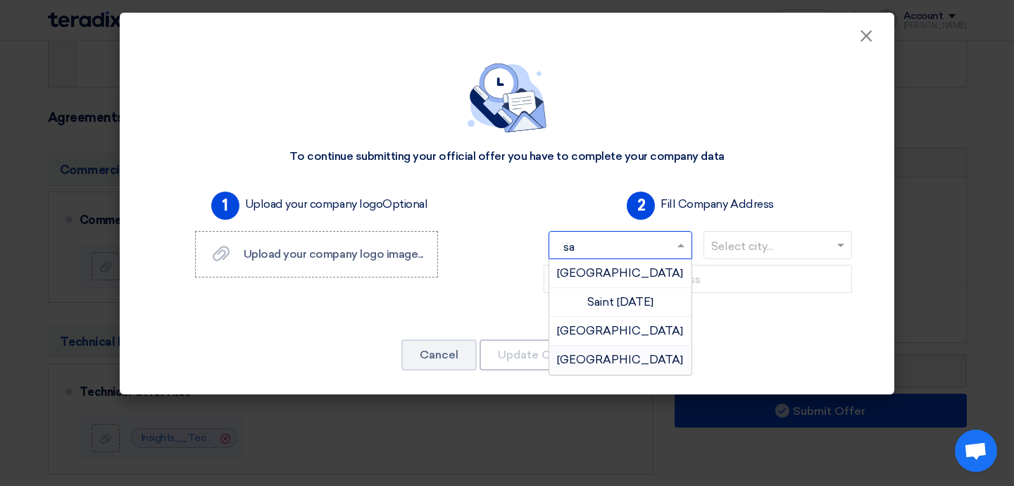
click at [623, 360] on font "[GEOGRAPHIC_DATA]" at bounding box center [620, 359] width 126 height 13
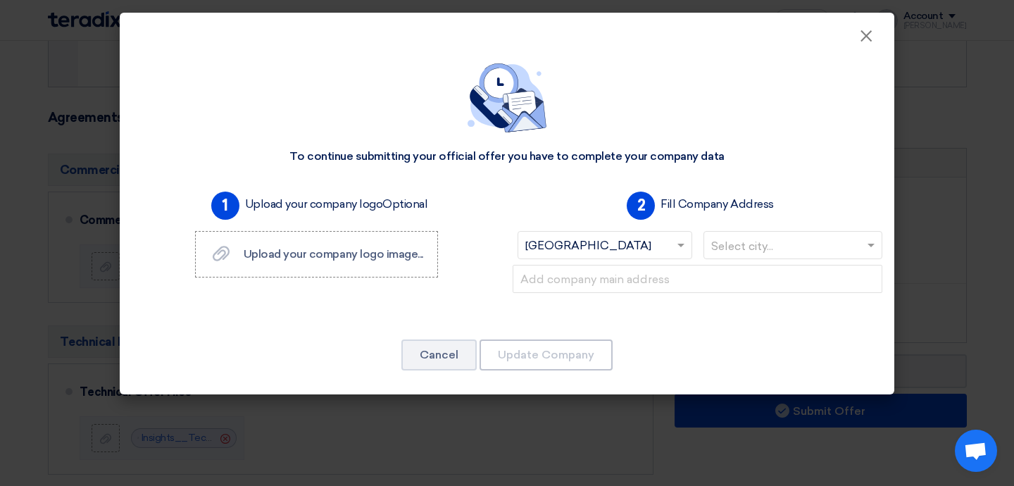
click at [772, 239] on input "text" at bounding box center [786, 246] width 150 height 23
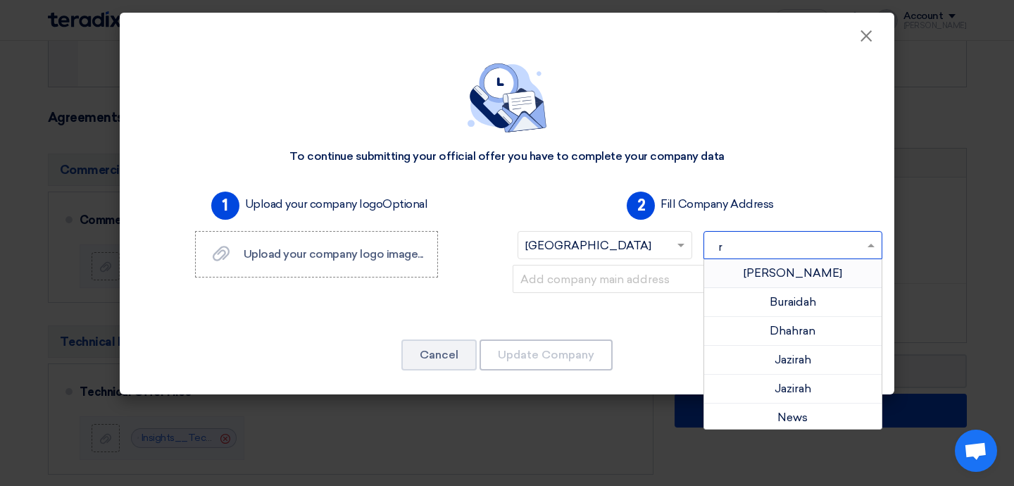
type input "ri"
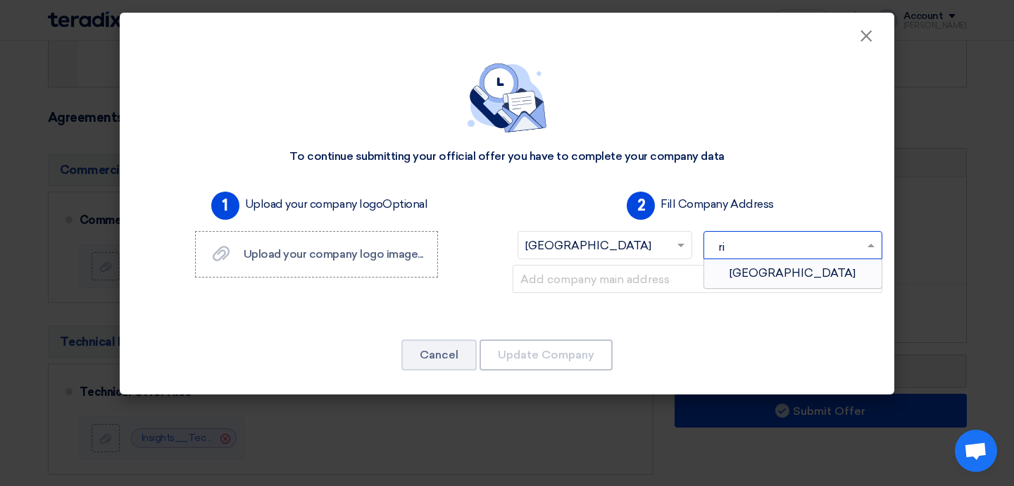
click at [803, 271] on div "[GEOGRAPHIC_DATA]" at bounding box center [793, 273] width 178 height 28
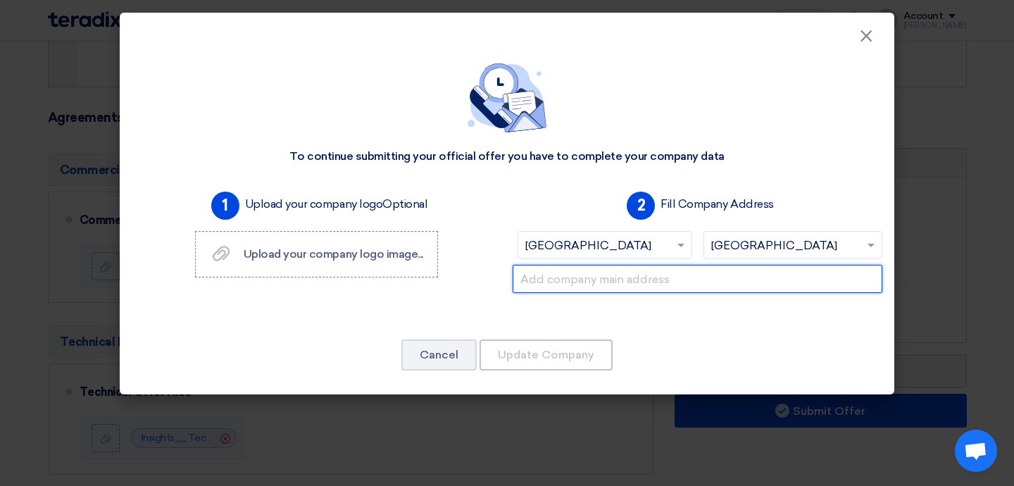
click at [711, 280] on input "text" at bounding box center [698, 279] width 370 height 28
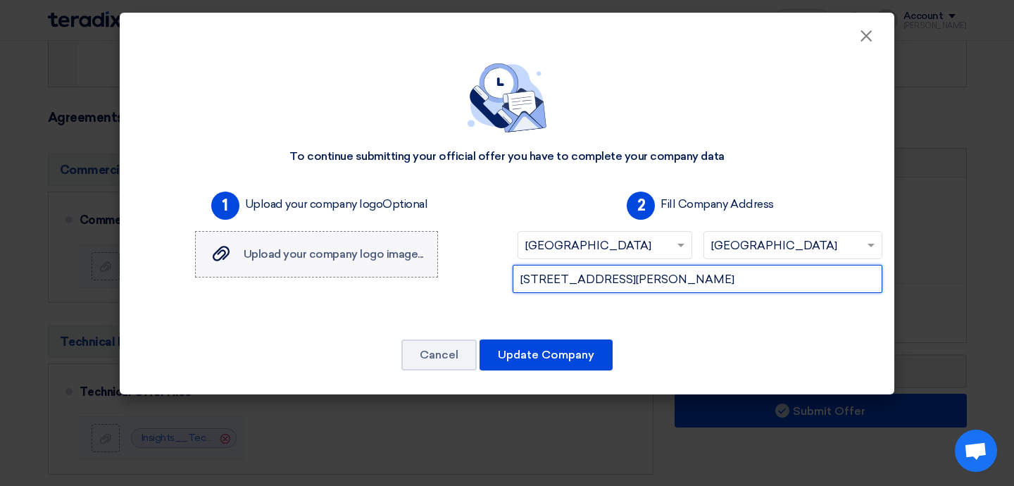
type input "[STREET_ADDRESS][PERSON_NAME]"
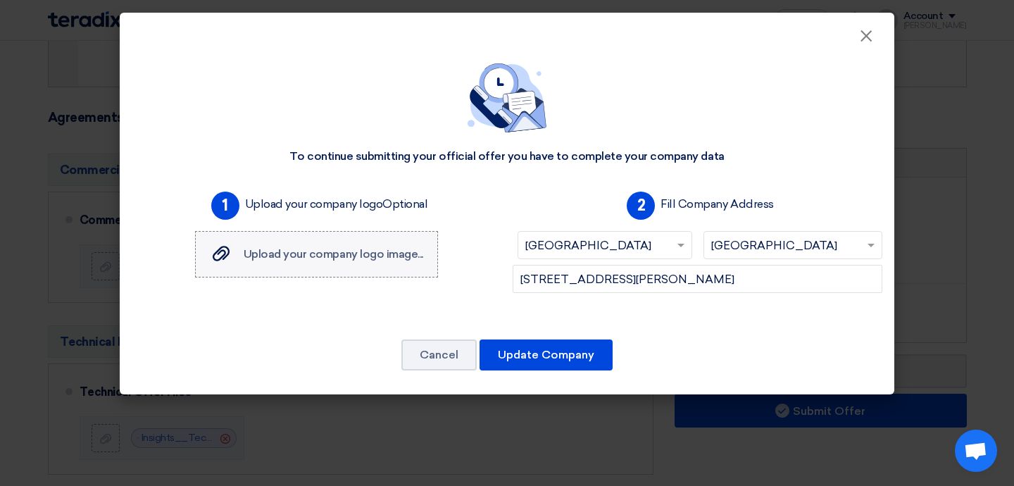
click at [394, 249] on font "Upload your company logo image..." at bounding box center [334, 253] width 180 height 13
click at [0, 0] on input "Upload your company logo image... Upload your company logo image..." at bounding box center [0, 0] width 0 height 0
click at [287, 254] on font "Upload your company logo image..." at bounding box center [334, 253] width 180 height 13
click at [0, 0] on input "Upload your company logo image... Upload your company logo image..." at bounding box center [0, 0] width 0 height 0
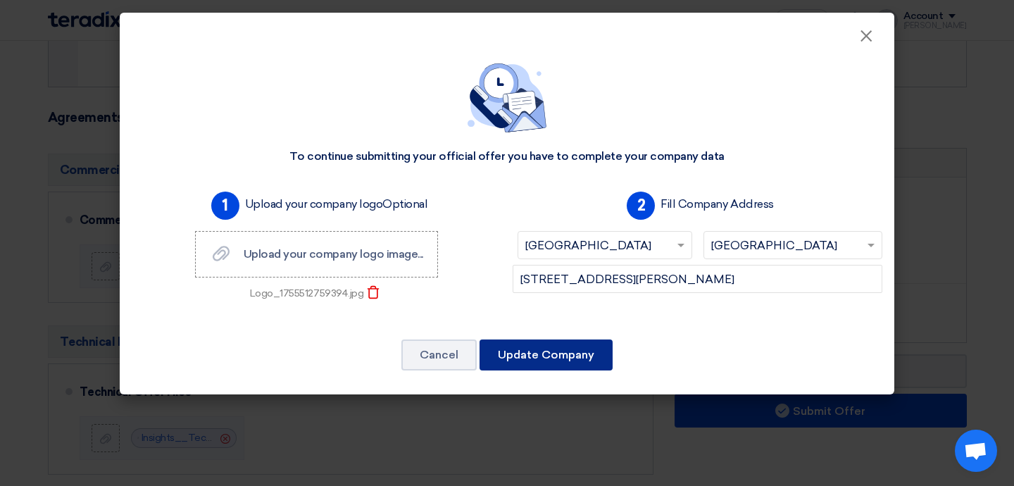
click at [549, 354] on font "Update Company" at bounding box center [546, 354] width 96 height 13
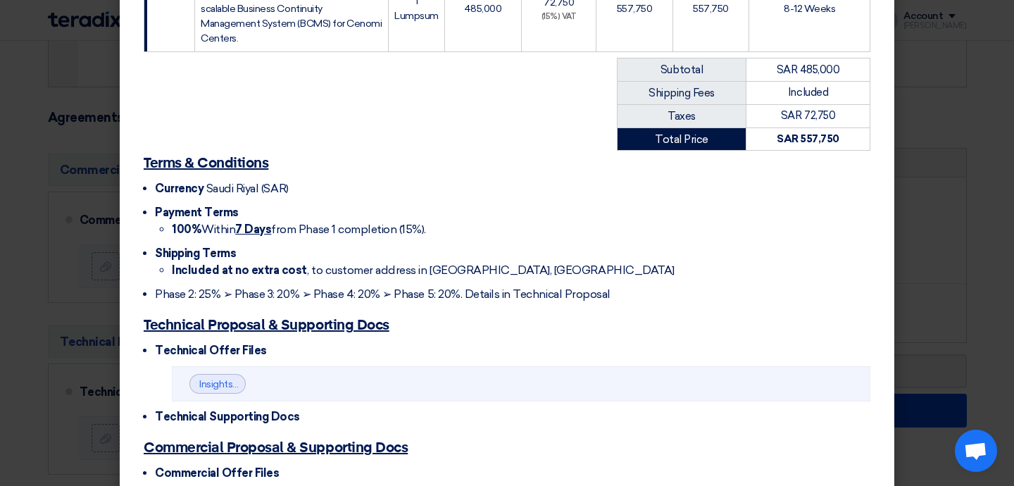
scroll to position [513, 0]
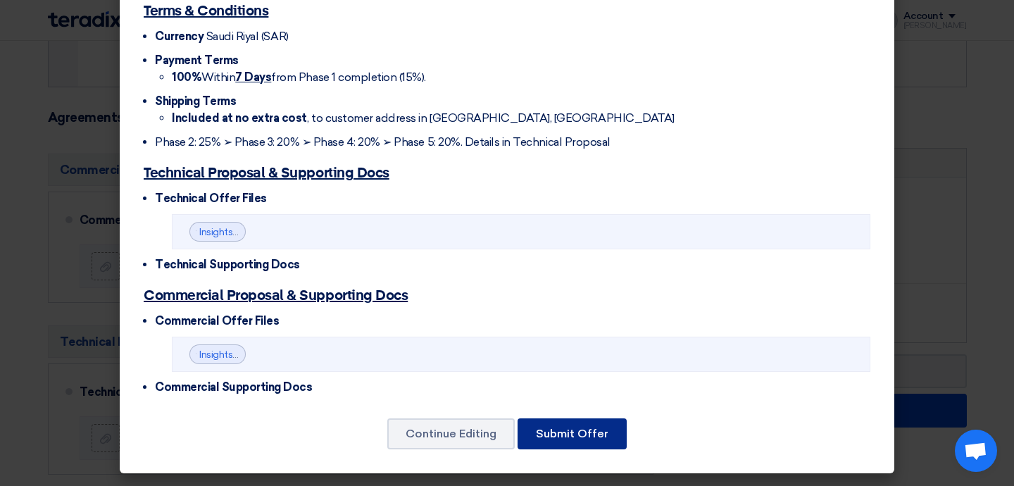
click at [574, 430] on font "Submit Offer" at bounding box center [572, 433] width 73 height 13
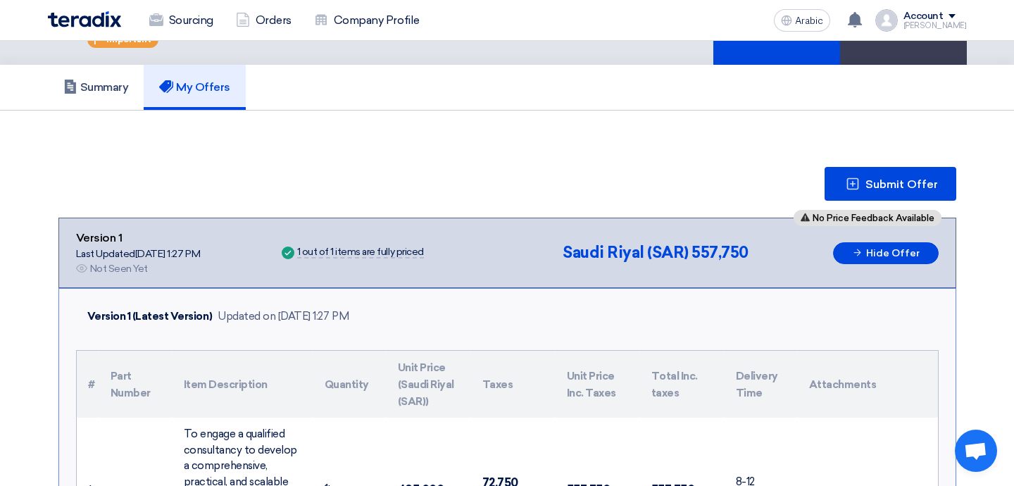
scroll to position [81, 0]
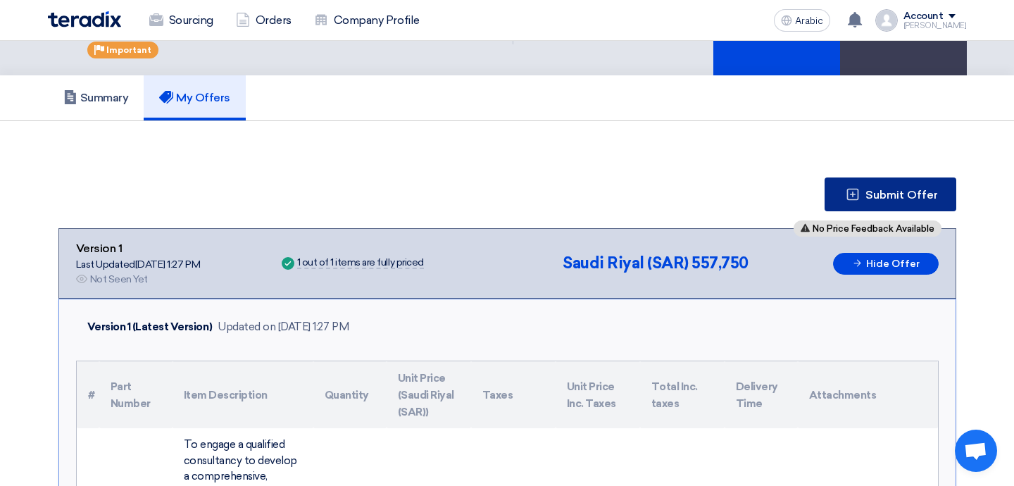
click at [875, 208] on button "Submit Offer" at bounding box center [891, 194] width 132 height 34
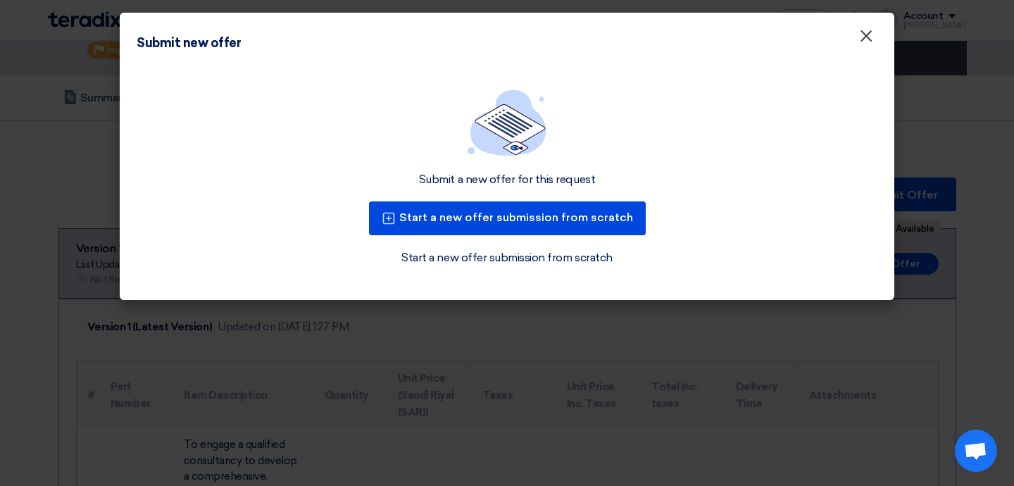
click at [870, 35] on font "×" at bounding box center [866, 39] width 14 height 28
